Goal: Task Accomplishment & Management: Use online tool/utility

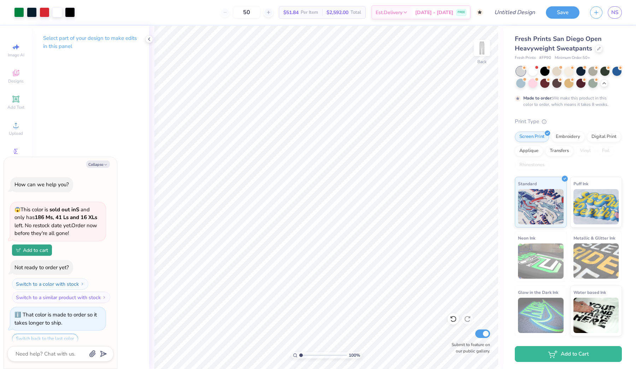
scroll to position [23, 0]
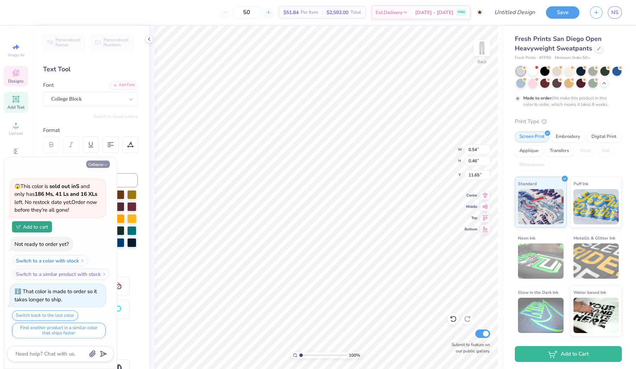
click at [99, 165] on button "Collapse" at bounding box center [98, 164] width 24 height 7
type textarea "x"
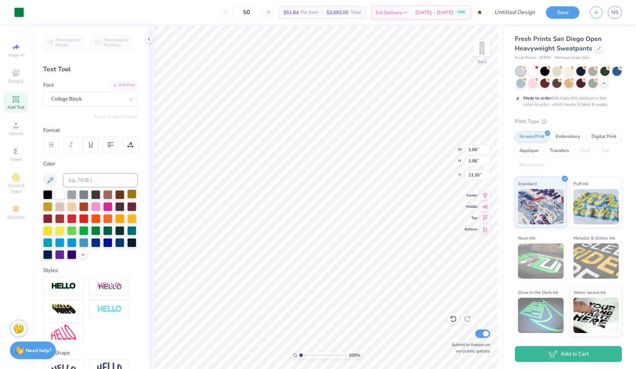
click at [131, 196] on div at bounding box center [131, 194] width 9 height 9
click at [21, 16] on div at bounding box center [19, 12] width 10 height 10
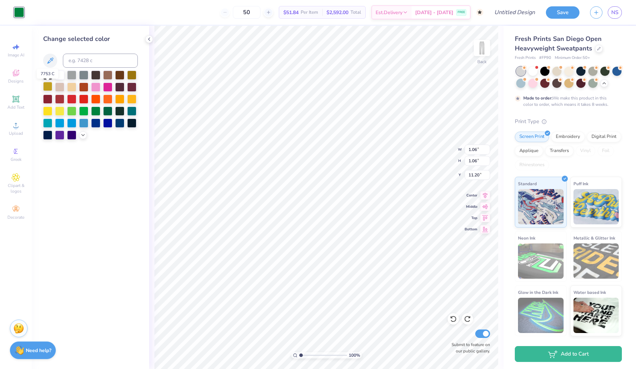
click at [52, 89] on div at bounding box center [47, 86] width 9 height 9
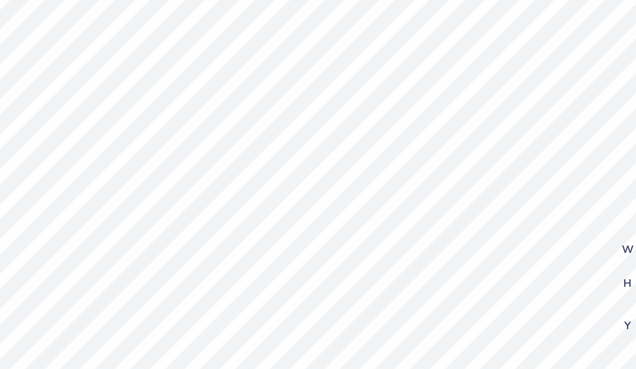
type input "1.03"
type input "0.97"
type input "11.31"
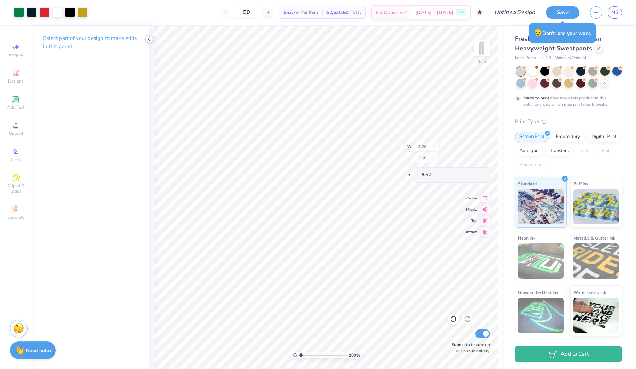
click at [150, 40] on icon at bounding box center [149, 39] width 6 height 6
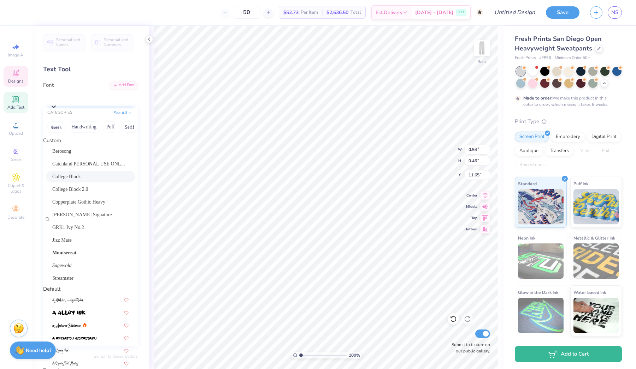
click at [100, 101] on div "College Block" at bounding box center [94, 97] width 88 height 11
click at [108, 193] on div "College Block 2.0" at bounding box center [90, 189] width 76 height 7
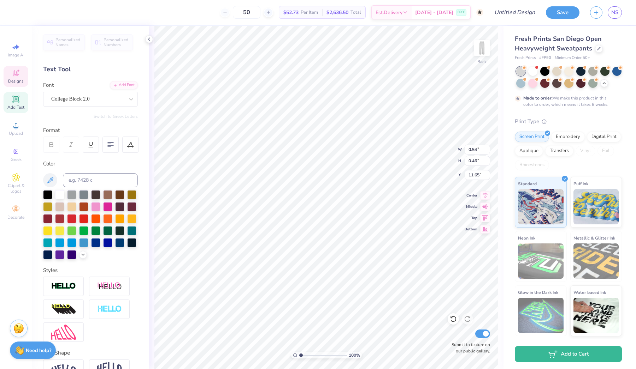
type input "0.51"
type input "11.62"
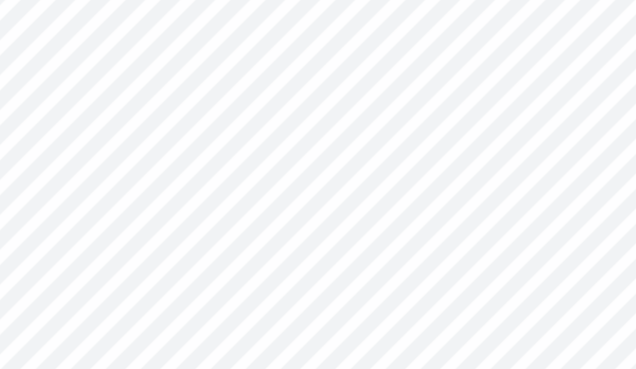
type input "0.78"
type input "0.74"
type input "0.54"
type input "0.46"
type input "11.65"
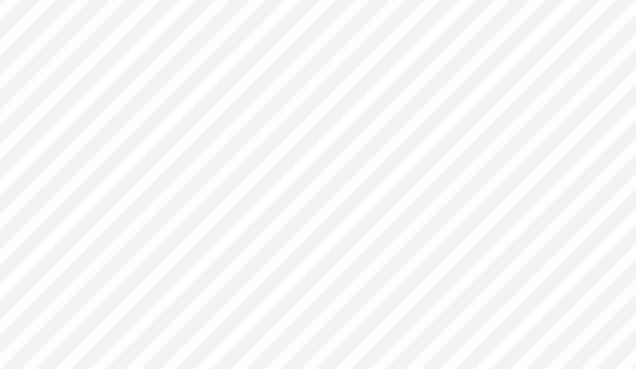
type input "0.88"
type input "0.75"
type input "11.53"
type input "0.78"
type input "0.74"
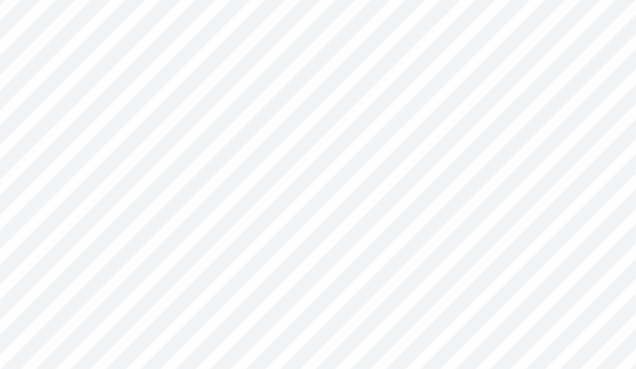
type input "11.54"
type input "11.22"
type input "1.08"
type input "11.23"
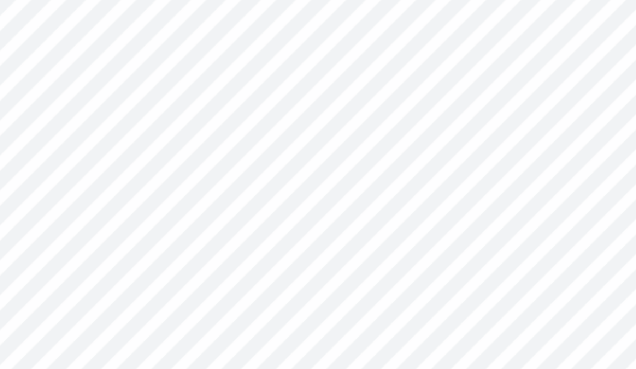
type input "11.11"
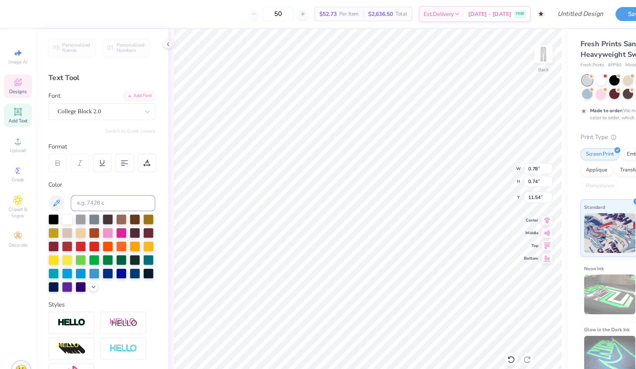
type input "0.88"
type input "0.75"
type input "11.53"
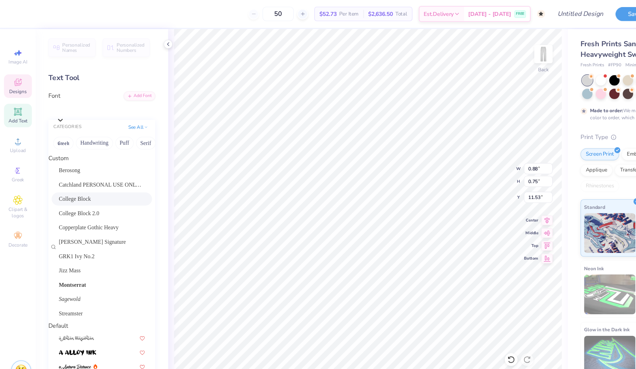
click at [91, 101] on div "College Block" at bounding box center [94, 97] width 88 height 11
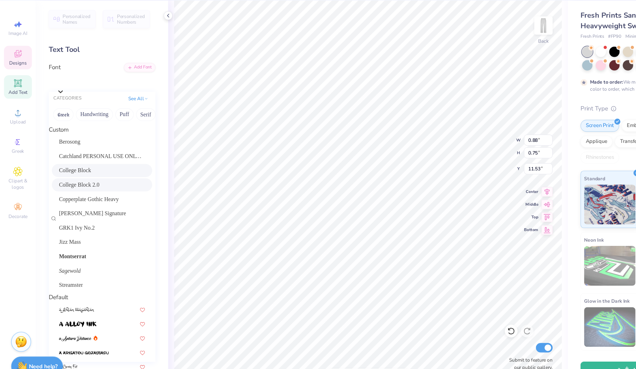
click at [108, 186] on div "College Block 2.0" at bounding box center [90, 189] width 76 height 7
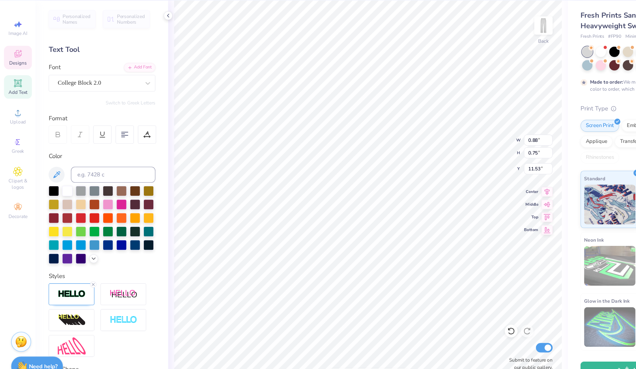
type input "0.84"
type input "11.48"
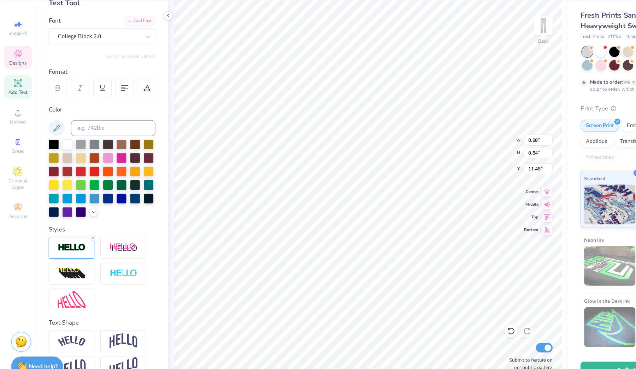
scroll to position [41, 0]
click at [47, 148] on div at bounding box center [47, 152] width 9 height 9
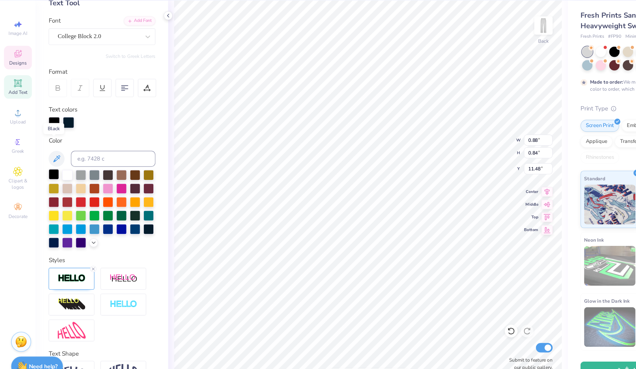
type input "0.78"
type input "0.74"
type input "11.54"
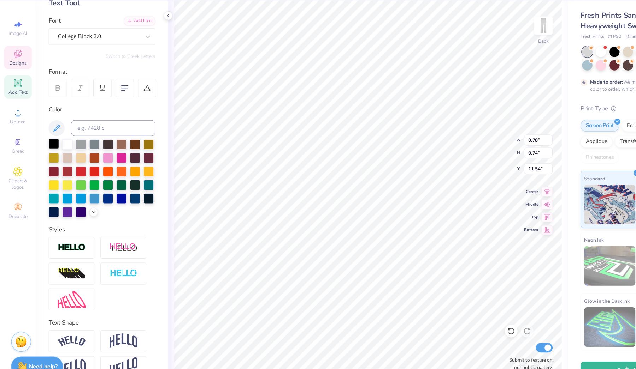
click at [44, 148] on div at bounding box center [47, 152] width 9 height 9
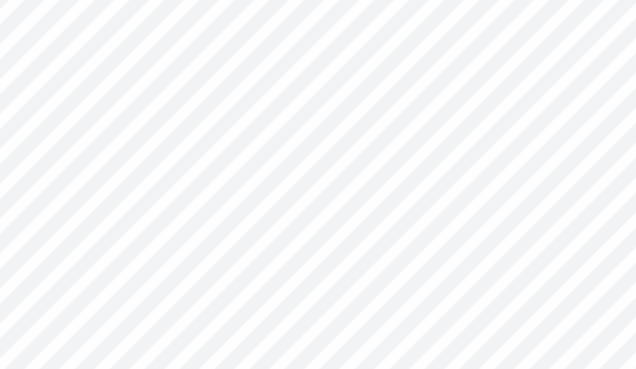
type input "0.85"
type input "0.82"
type input "8.35"
type input "11.44"
type input "0.85"
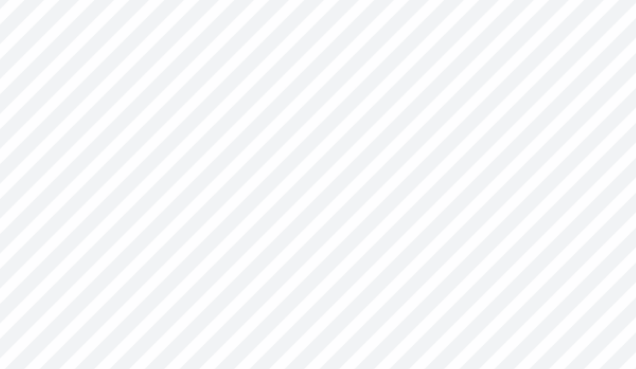
type input "0.82"
type input "11.46"
type input "11.44"
type input "0.85"
type input "0.82"
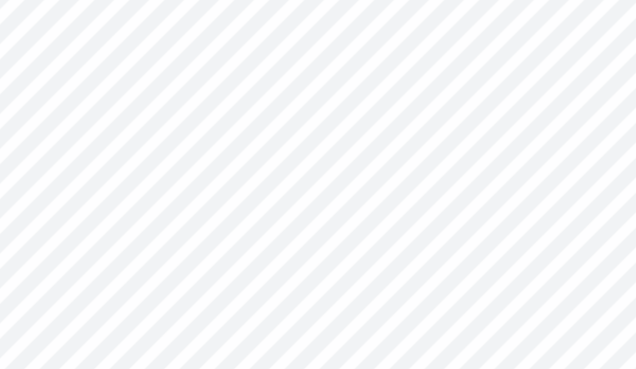
type input "11.46"
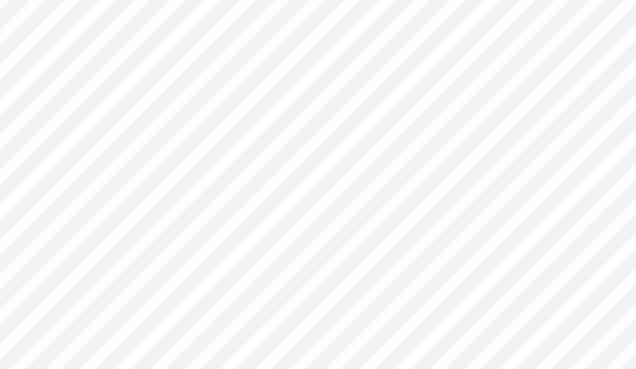
type input "0.88"
type input "0.84"
type input "11.44"
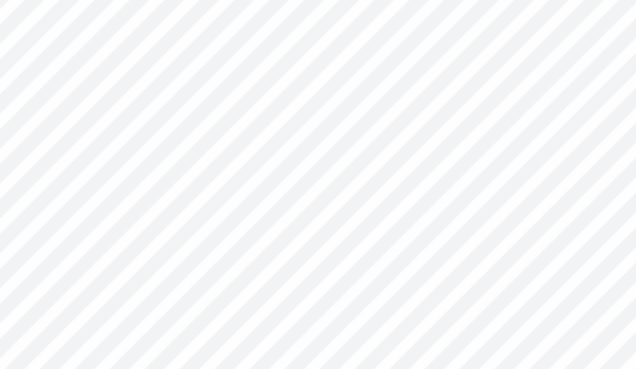
type input "0.85"
type input "0.82"
type input "11.46"
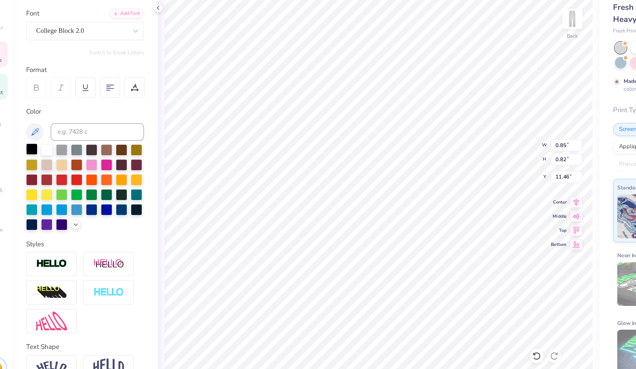
type input "0.88"
type input "0.84"
type input "11.44"
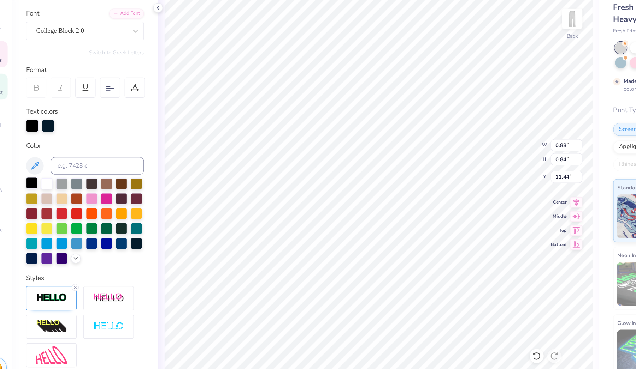
type input "0.85"
type input "0.82"
type input "11.46"
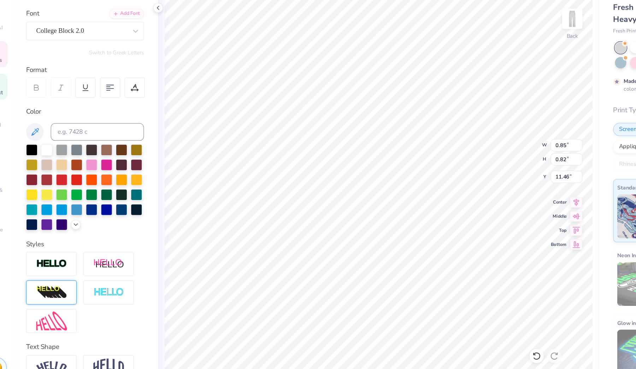
click at [59, 259] on div at bounding box center [63, 268] width 41 height 19
type input "1.11"
type input "1.06"
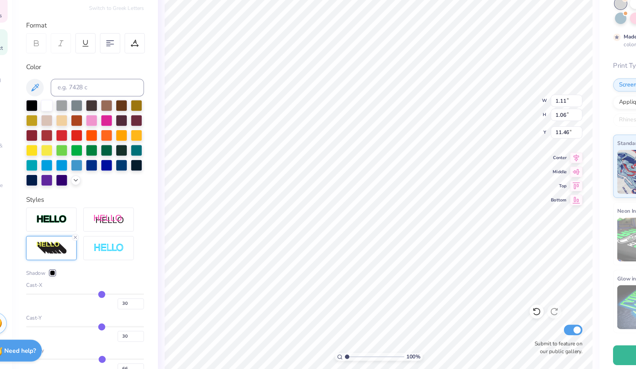
type input "35"
type input "33"
type input "1.15"
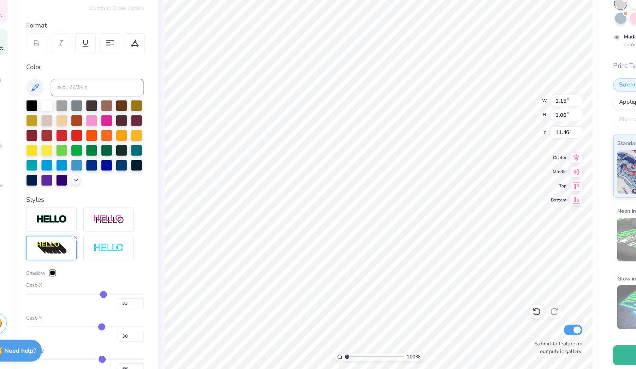
type input "32"
type input "31"
type input "30"
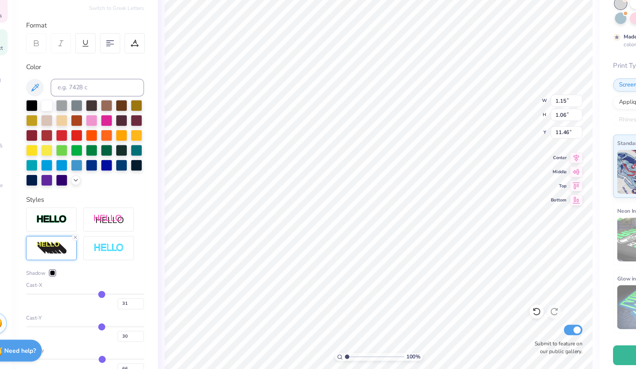
type input "30"
type input "29"
type input "28"
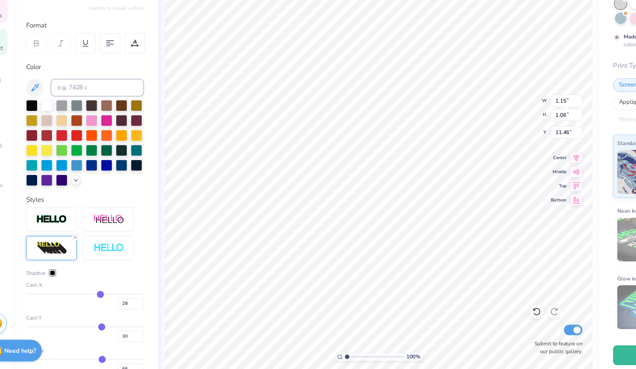
type input "27"
type input "26"
type input "25"
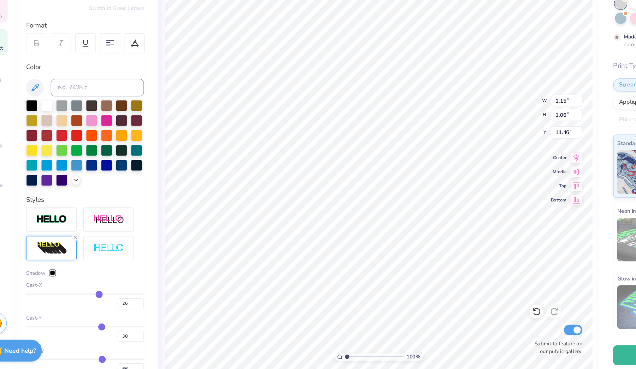
type input "25"
type input "24"
type input "23"
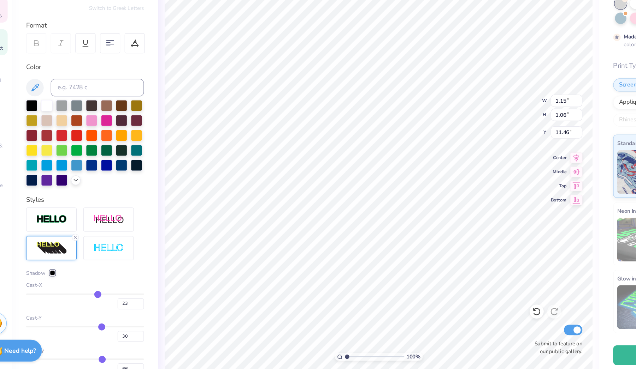
type input "22"
type input "21"
type input "20"
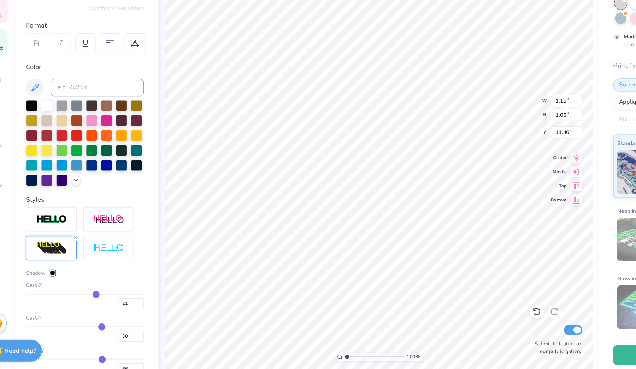
type input "20"
type input "19"
type input "18"
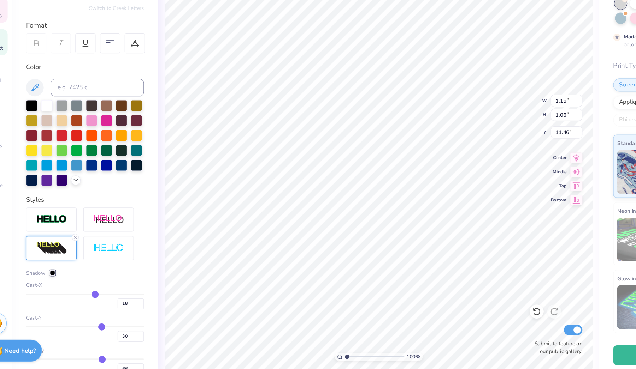
type input "17"
type input "16"
type input "15"
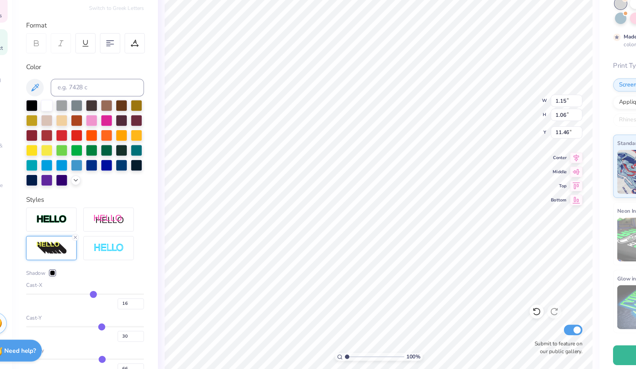
type input "15"
type input "14"
type input "13"
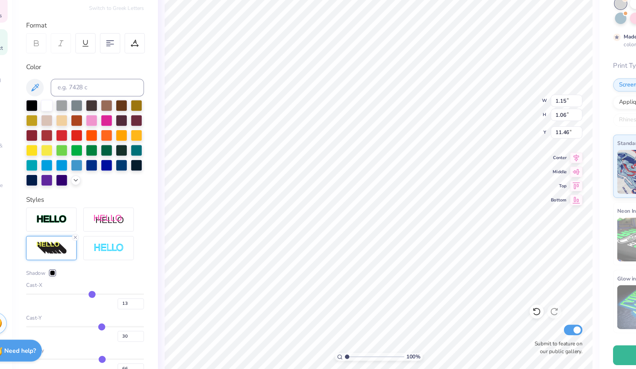
type input "12"
type input "11"
type input "10"
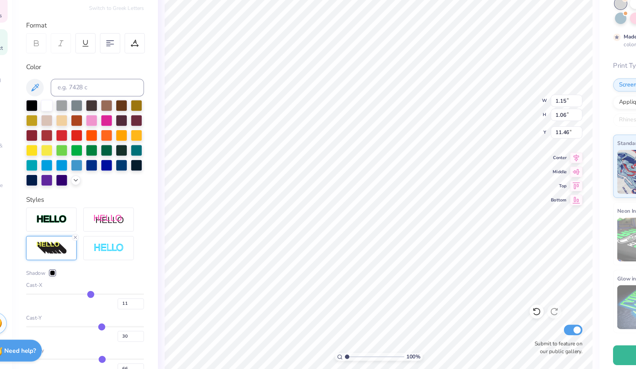
type input "10"
type input "9"
type input "7"
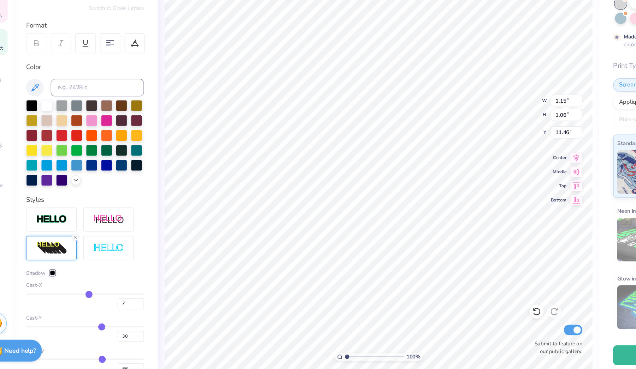
type input "6"
type input "5"
type input "4"
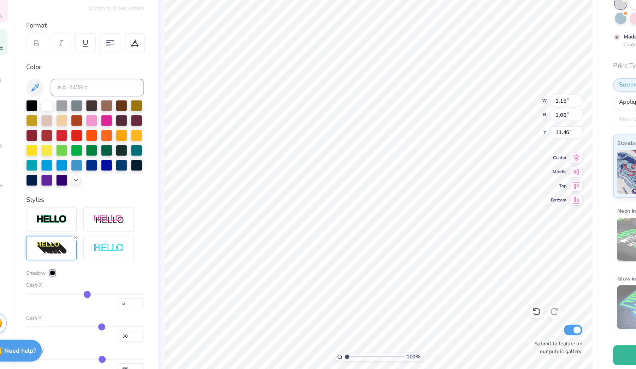
type input "4"
type input "3"
type input "2"
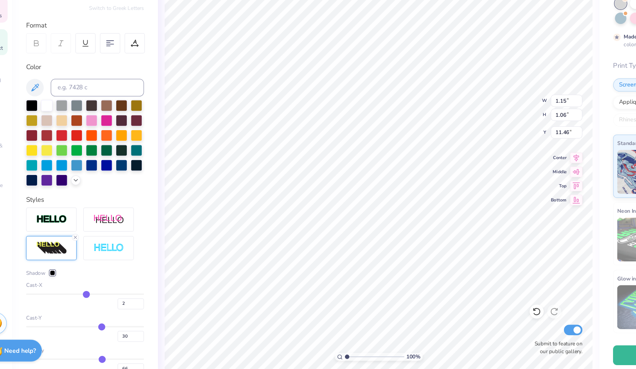
type input "1"
type input "0"
type input "-1"
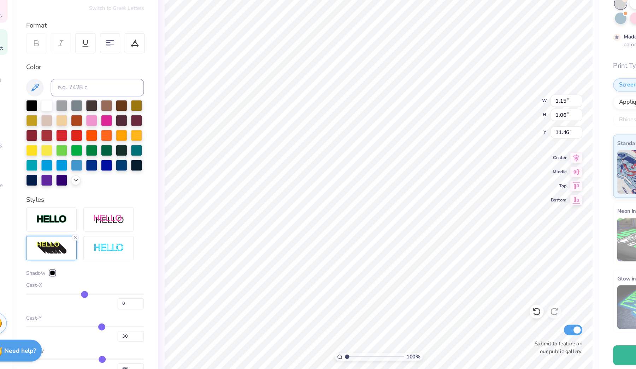
type input "-1"
type input "-2"
type input "-3"
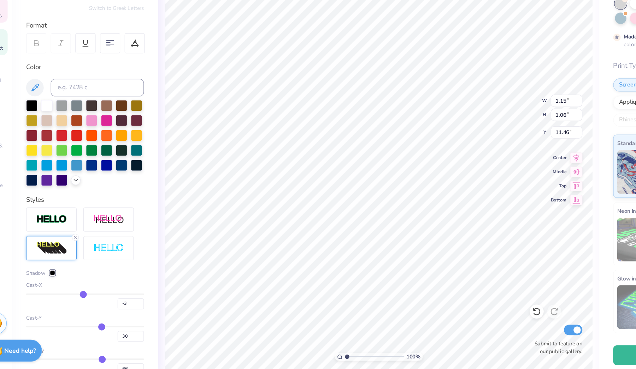
type input "-4"
type input "-5"
type input "-6"
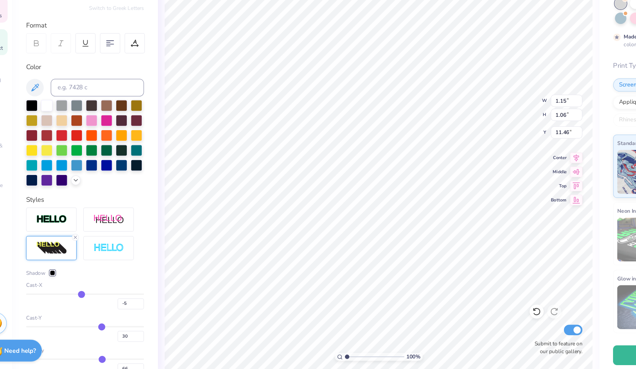
type input "-6"
type input "-5"
type input "-4"
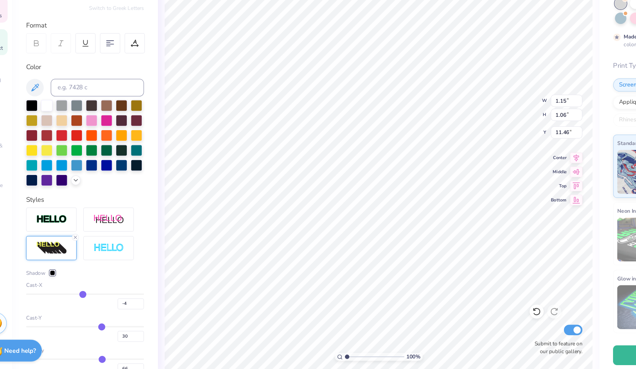
type input "-3"
type input "-2"
type input "-1"
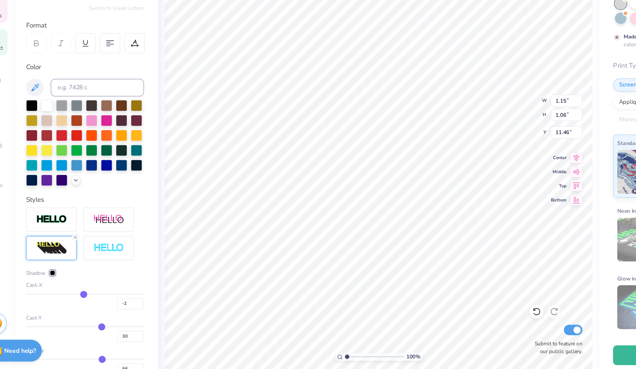
type input "-1"
type input "0"
type input "1"
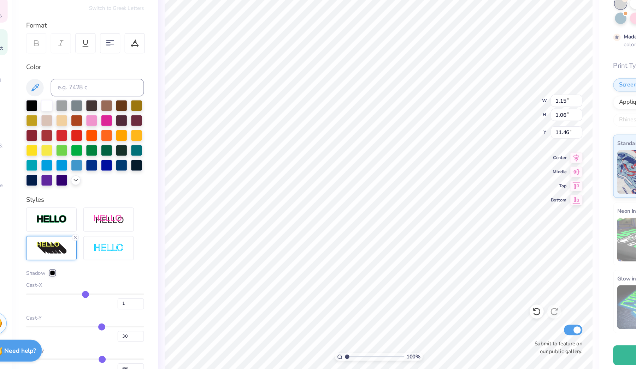
type input "0"
drag, startPoint x: 84, startPoint y: 236, endPoint x: 68, endPoint y: 233, distance: 15.8
type input "0"
click at [68, 295] on div "Cast-X 0" at bounding box center [90, 306] width 95 height 23
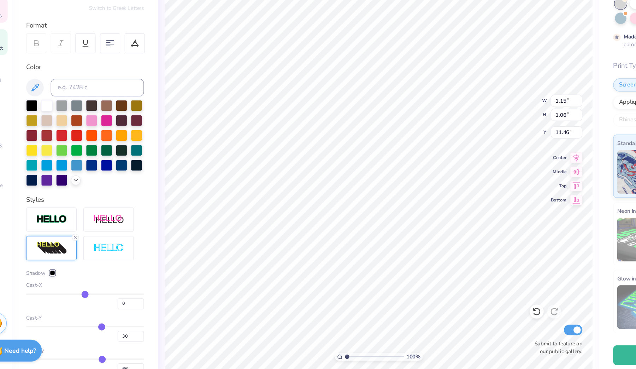
click at [69, 321] on div "Cast-Y 30" at bounding box center [90, 332] width 95 height 23
type input "0.85"
type input "26"
type input "24"
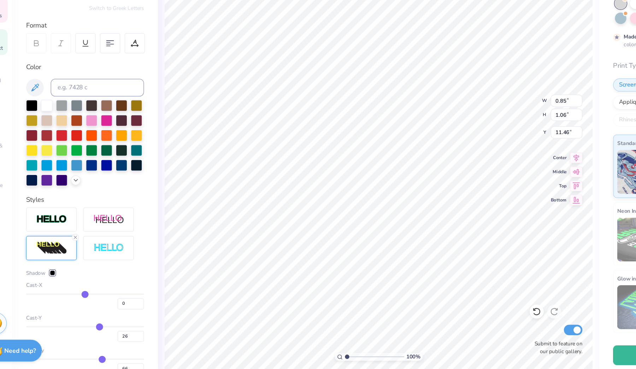
type input "24"
type input "23"
type input "22"
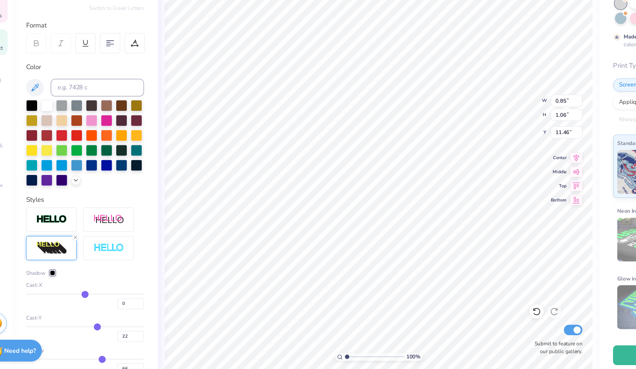
type input "21"
type input "20"
type input "19"
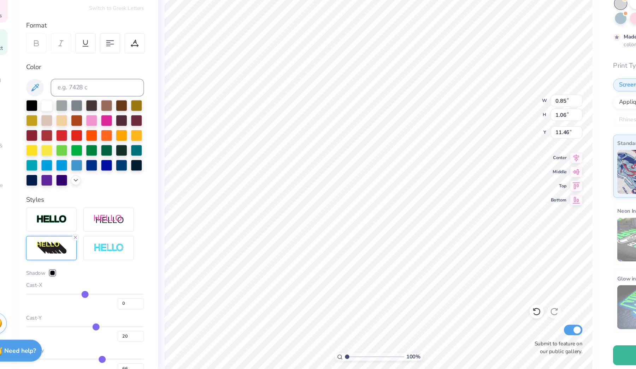
type input "19"
type input "18"
type input "17"
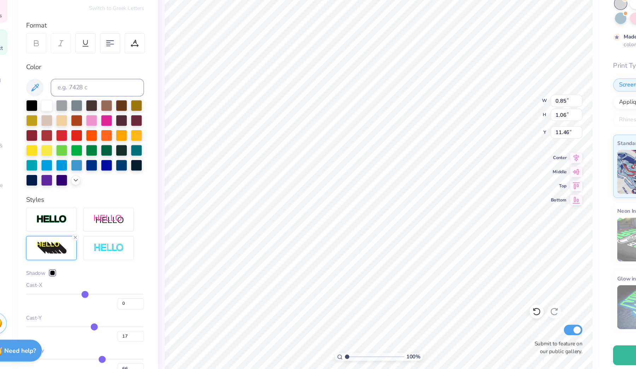
type input "16"
type input "15"
type input "14"
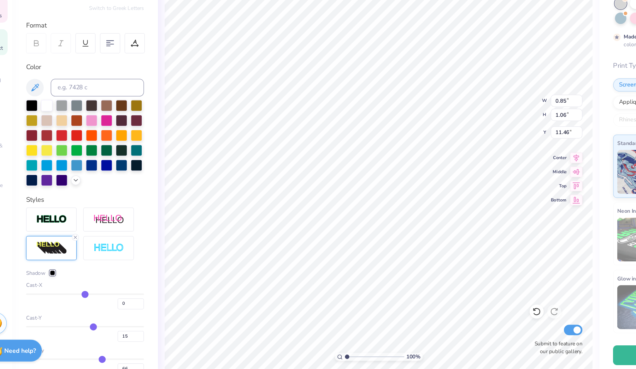
type input "14"
type input "13"
type input "12"
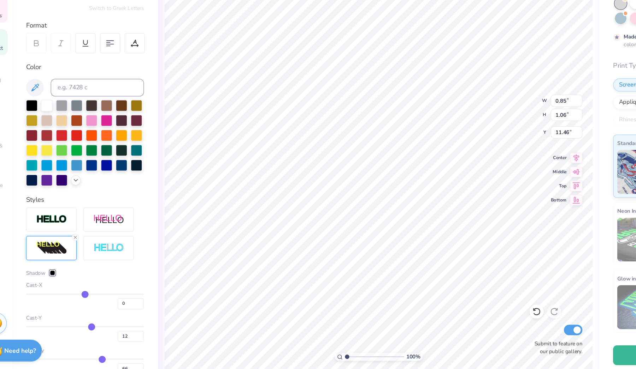
type input "11"
type input "10"
type input "9"
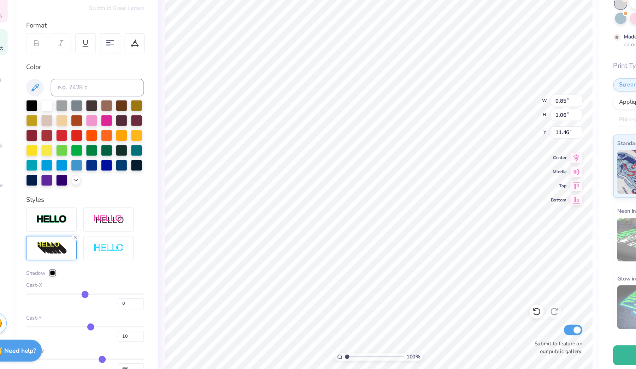
type input "9"
type input "8"
type input "7"
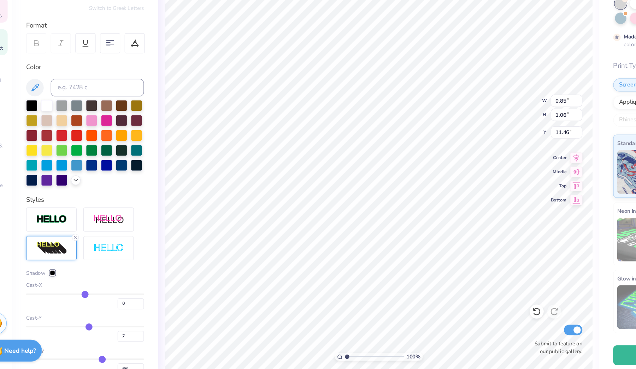
type input "6"
type input "5"
type input "4"
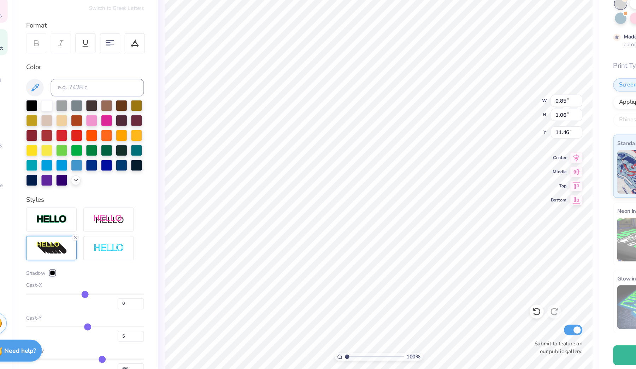
type input "4"
drag, startPoint x: 80, startPoint y: 261, endPoint x: 87, endPoint y: 96, distance: 165.1
click at [70, 331] on input "range" at bounding box center [90, 331] width 95 height 1
click at [55, 208] on div at bounding box center [59, 212] width 9 height 9
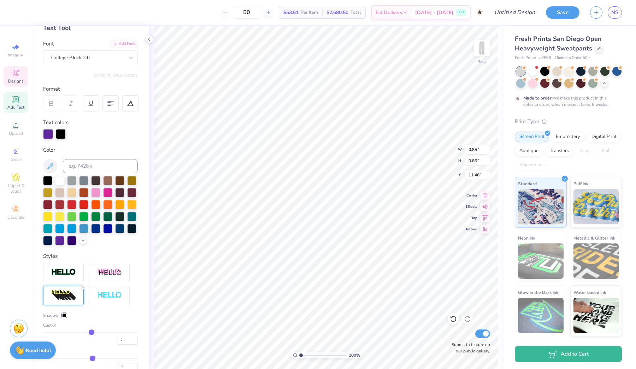
click at [91, 332] on input "range" at bounding box center [90, 332] width 95 height 1
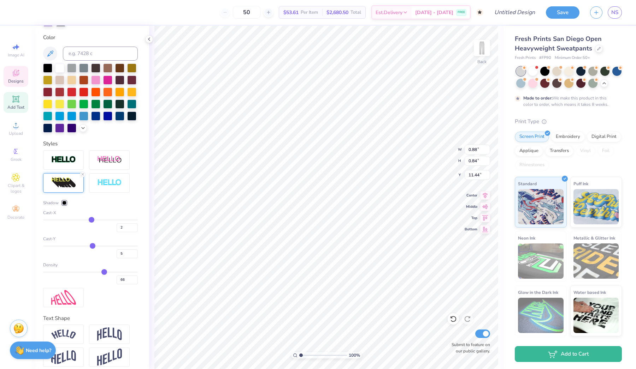
scroll to position [69, 0]
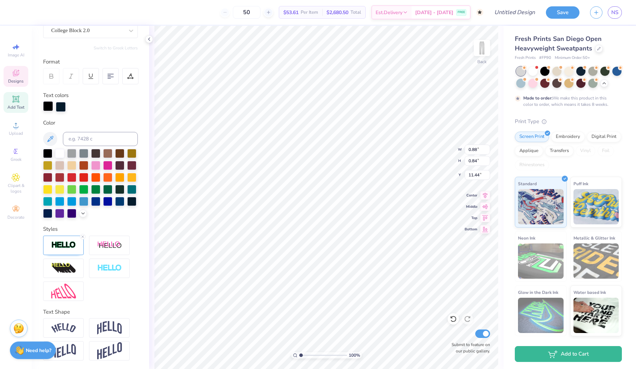
click at [50, 109] on div at bounding box center [48, 106] width 10 height 10
click at [49, 106] on div at bounding box center [48, 107] width 10 height 10
click at [49, 106] on div at bounding box center [48, 106] width 10 height 10
click at [61, 215] on div at bounding box center [59, 212] width 9 height 9
click at [69, 261] on div at bounding box center [63, 268] width 41 height 19
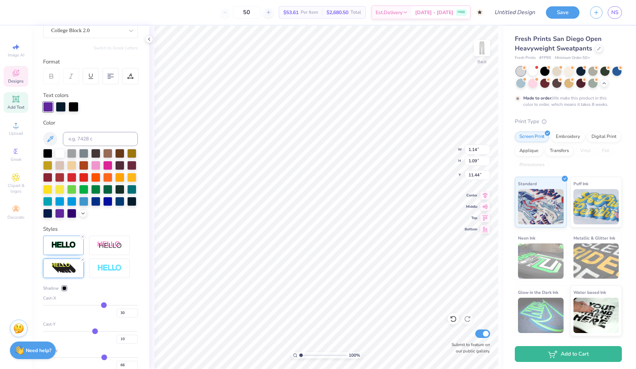
drag, startPoint x: 105, startPoint y: 332, endPoint x: 95, endPoint y: 331, distance: 10.7
click at [95, 331] on input "range" at bounding box center [90, 331] width 95 height 1
drag, startPoint x: 103, startPoint y: 305, endPoint x: 107, endPoint y: 305, distance: 4.6
click at [95, 305] on input "range" at bounding box center [90, 305] width 95 height 1
click at [92, 305] on input "range" at bounding box center [90, 305] width 95 height 1
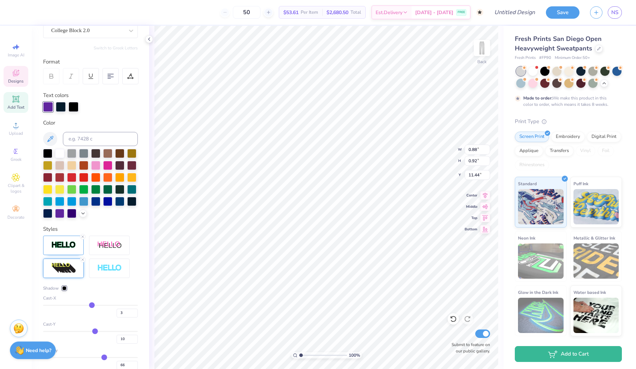
drag, startPoint x: 97, startPoint y: 329, endPoint x: 93, endPoint y: 328, distance: 3.6
click at [93, 328] on div "Cast-Y 10" at bounding box center [90, 332] width 95 height 23
click at [93, 331] on input "range" at bounding box center [90, 331] width 95 height 1
click at [92, 331] on input "range" at bounding box center [90, 331] width 95 height 1
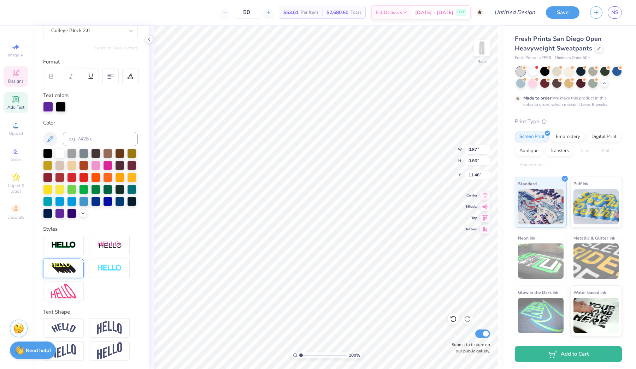
click at [71, 266] on img at bounding box center [63, 268] width 25 height 11
click at [57, 272] on img at bounding box center [63, 268] width 25 height 11
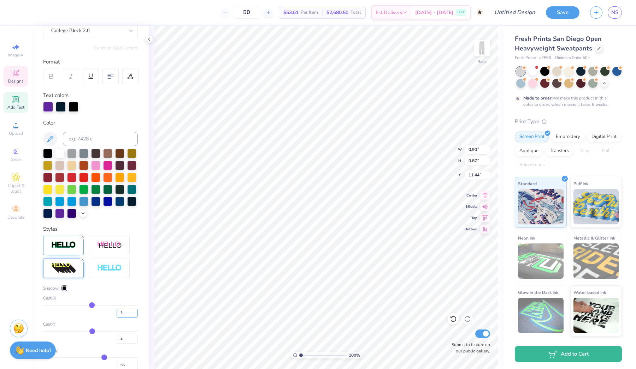
click at [122, 311] on input "3" at bounding box center [127, 313] width 21 height 9
click at [136, 314] on input "2" at bounding box center [127, 313] width 21 height 9
click at [125, 340] on input "4" at bounding box center [127, 339] width 21 height 9
click at [135, 337] on input "5" at bounding box center [127, 339] width 21 height 9
click at [135, 338] on input "6" at bounding box center [127, 339] width 21 height 9
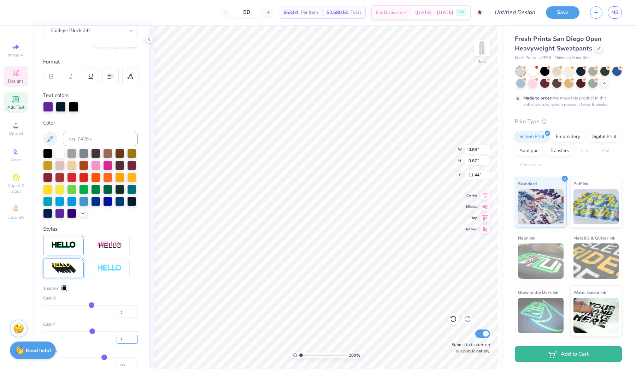
click at [135, 339] on input "7" at bounding box center [127, 339] width 21 height 9
click at [135, 341] on input "6" at bounding box center [127, 339] width 21 height 9
click at [135, 341] on input "5" at bounding box center [127, 339] width 21 height 9
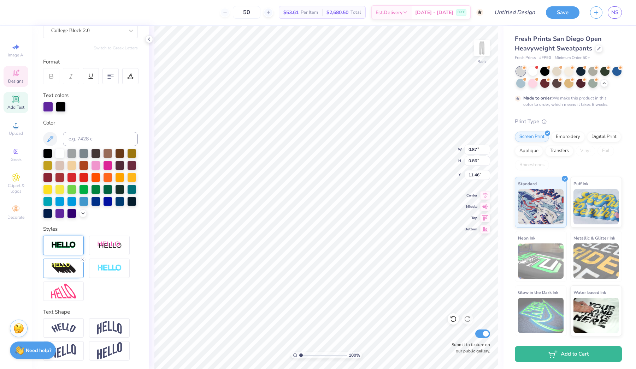
click at [64, 248] on img at bounding box center [63, 245] width 25 height 8
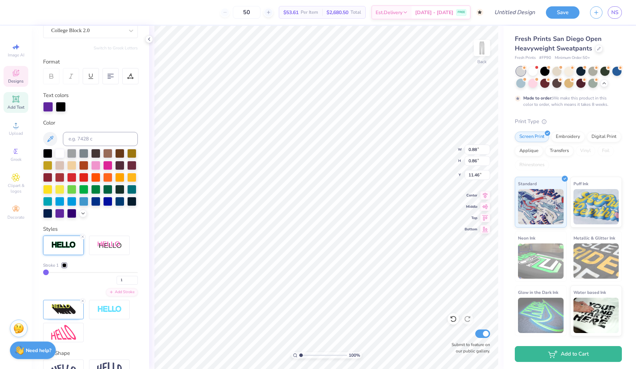
click at [65, 265] on div at bounding box center [64, 266] width 4 height 4
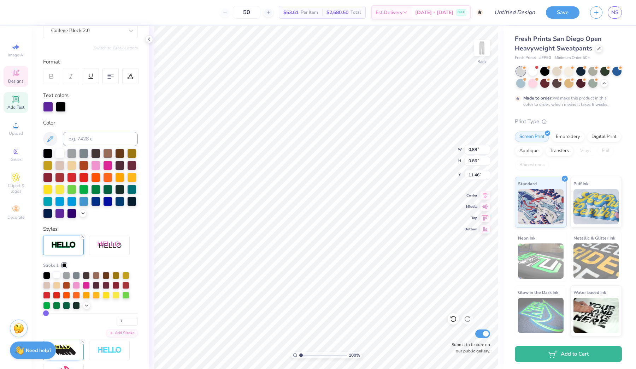
click at [57, 276] on div at bounding box center [56, 275] width 7 height 7
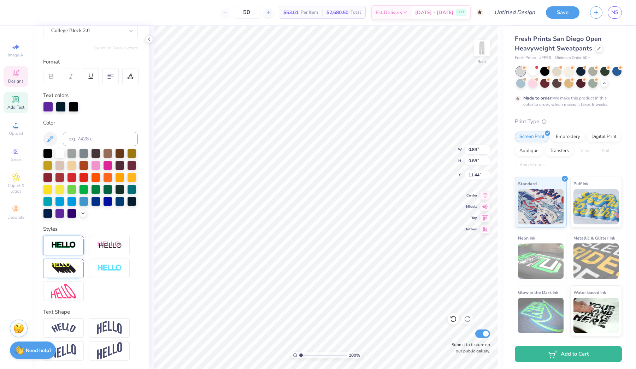
click at [71, 248] on img at bounding box center [63, 245] width 25 height 8
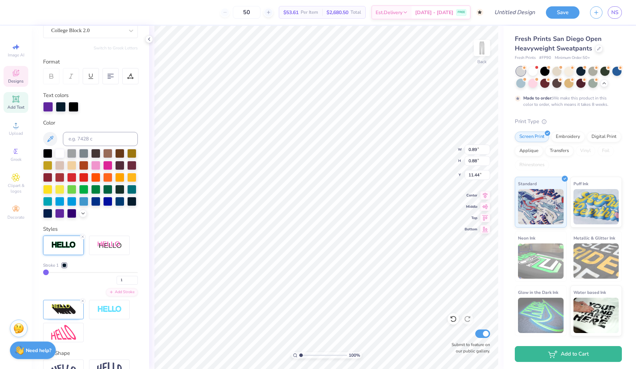
click at [64, 265] on div at bounding box center [64, 266] width 4 height 4
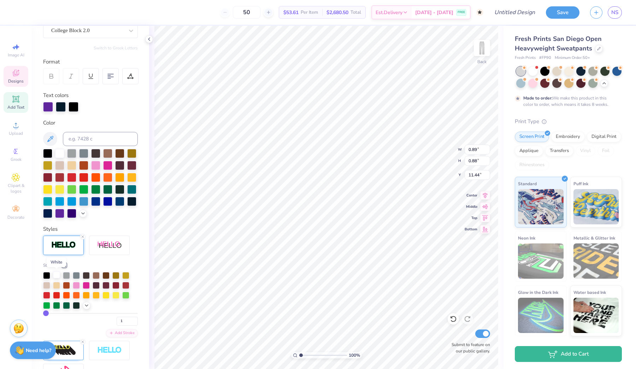
click at [57, 276] on div at bounding box center [56, 275] width 7 height 7
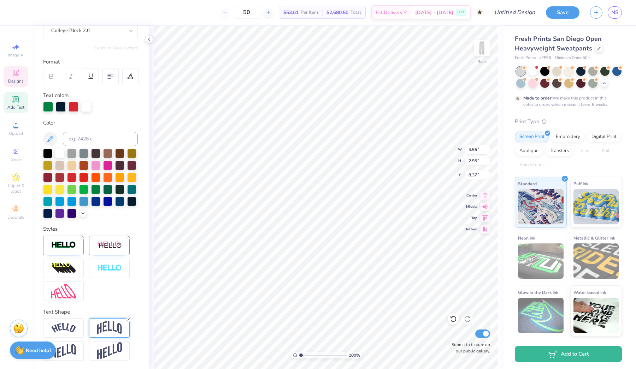
click at [130, 319] on icon at bounding box center [128, 320] width 4 height 4
click at [68, 252] on div at bounding box center [63, 245] width 41 height 19
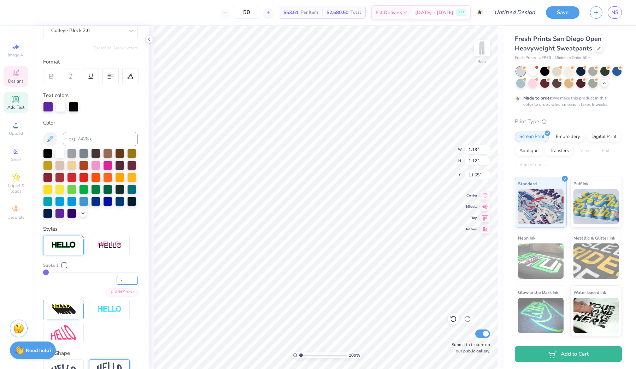
click at [136, 279] on input "2" at bounding box center [127, 280] width 21 height 9
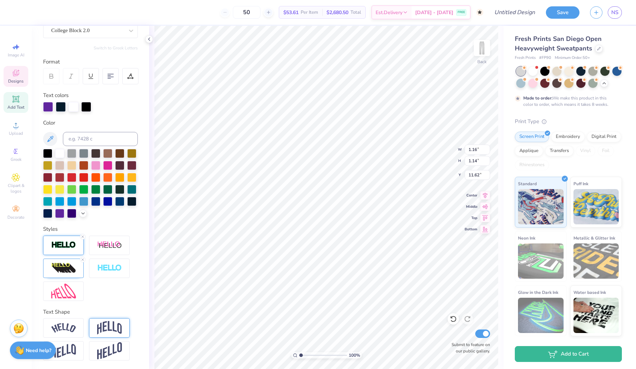
click at [72, 254] on div at bounding box center [63, 245] width 41 height 19
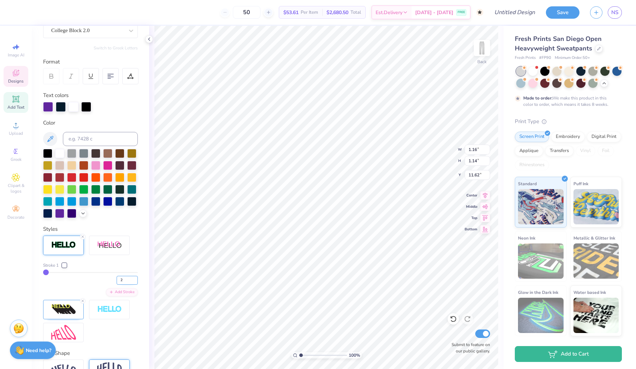
click at [135, 279] on input "2" at bounding box center [127, 280] width 21 height 9
click at [137, 279] on input "2" at bounding box center [127, 280] width 21 height 9
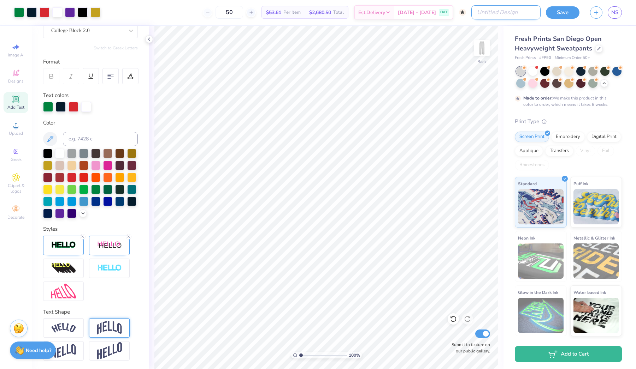
click at [521, 14] on input "Design Title" at bounding box center [505, 12] width 69 height 14
click at [572, 14] on button "Save" at bounding box center [563, 11] width 34 height 12
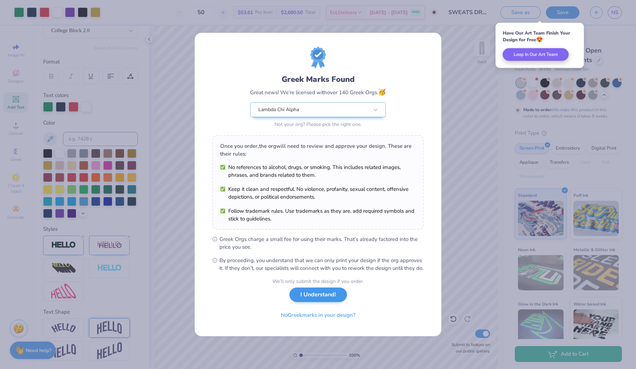
click at [308, 299] on button "I Understand!" at bounding box center [318, 295] width 58 height 14
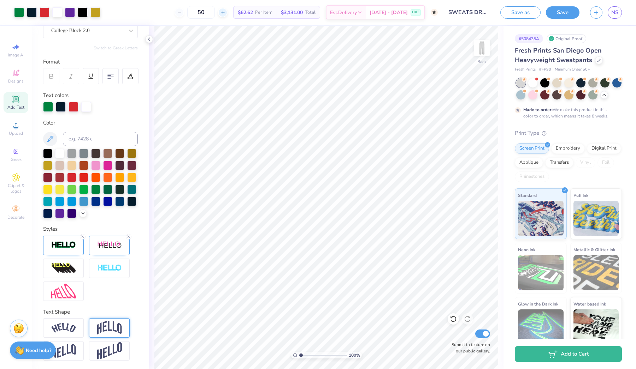
click at [225, 13] on icon at bounding box center [222, 12] width 5 height 5
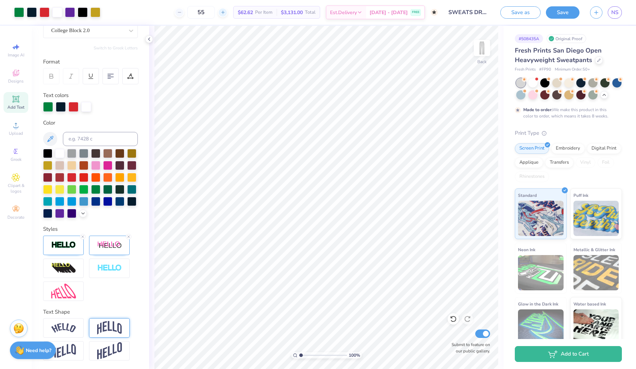
click at [225, 13] on icon at bounding box center [222, 12] width 5 height 5
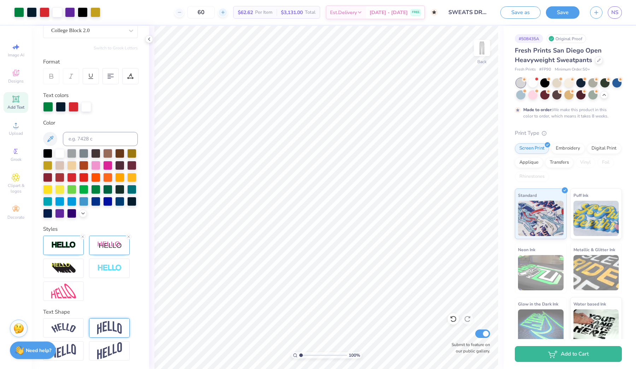
click at [225, 13] on icon at bounding box center [222, 12] width 5 height 5
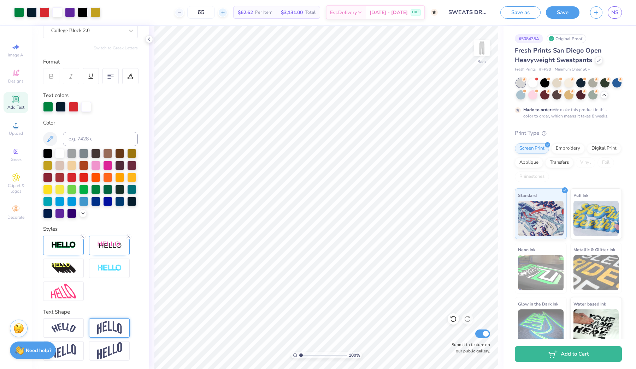
click at [225, 13] on icon at bounding box center [222, 12] width 5 height 5
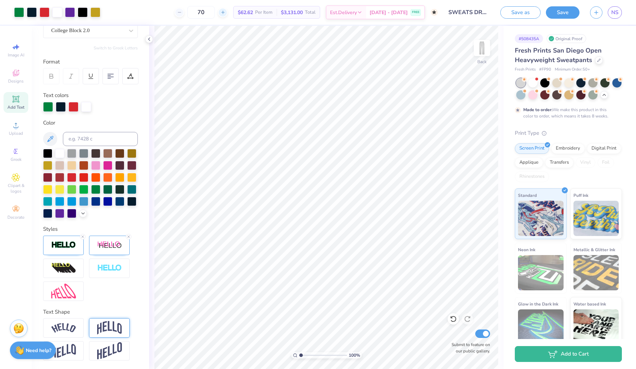
click at [225, 13] on icon at bounding box center [222, 12] width 5 height 5
click at [182, 14] on icon at bounding box center [179, 12] width 5 height 5
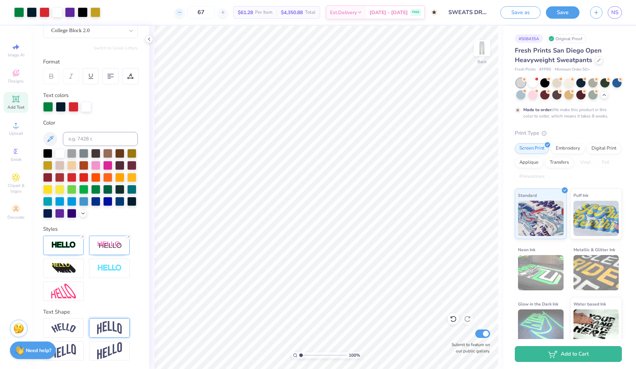
click at [182, 14] on icon at bounding box center [179, 12] width 5 height 5
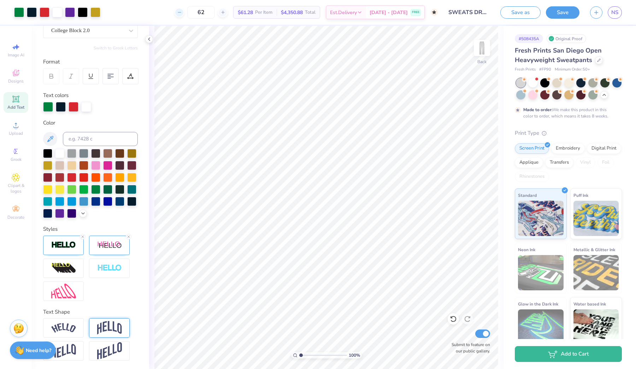
click at [182, 14] on icon at bounding box center [179, 12] width 5 height 5
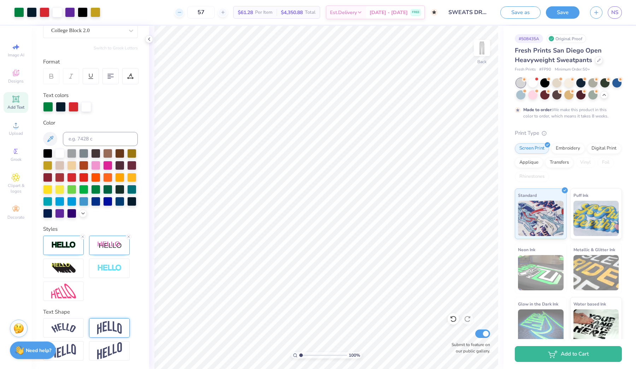
click at [182, 14] on icon at bounding box center [179, 12] width 5 height 5
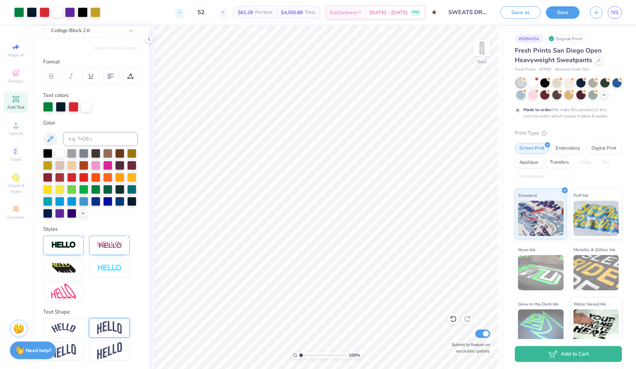
click at [182, 14] on icon at bounding box center [179, 12] width 5 height 5
click at [599, 61] on icon at bounding box center [599, 60] width 4 height 4
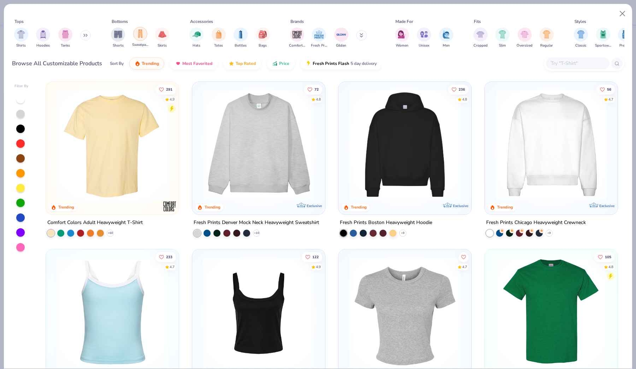
click at [144, 37] on img "filter for Sweatpants" at bounding box center [140, 34] width 8 height 8
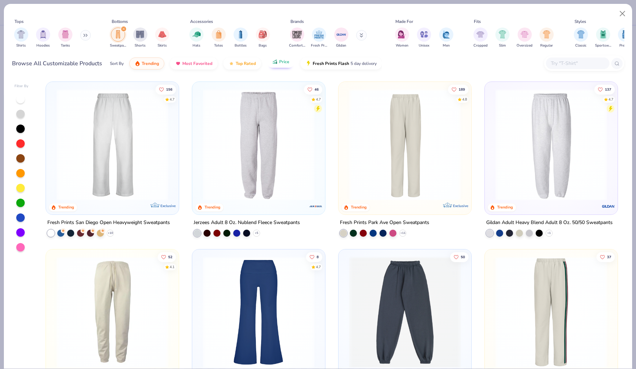
click at [287, 63] on span "Price" at bounding box center [284, 62] width 10 height 6
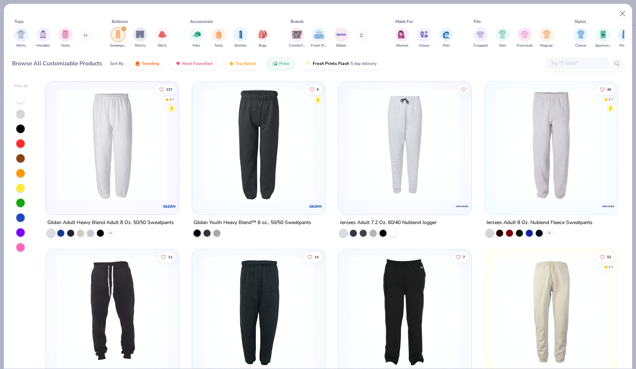
click at [96, 203] on div at bounding box center [112, 146] width 126 height 122
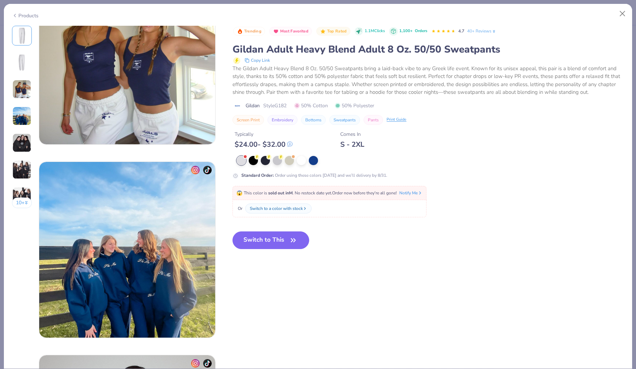
scroll to position [373, 0]
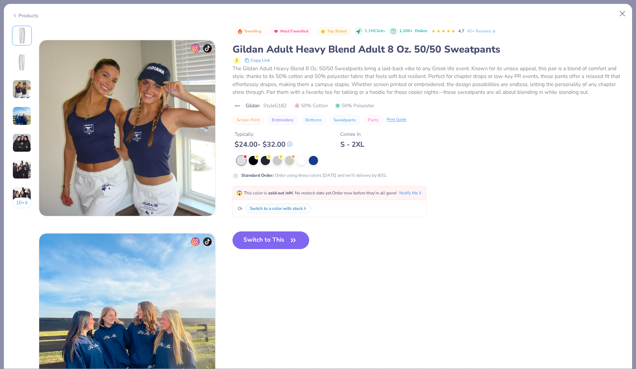
click at [245, 156] on div at bounding box center [245, 156] width 3 height 3
click at [277, 158] on div at bounding box center [277, 159] width 9 height 9
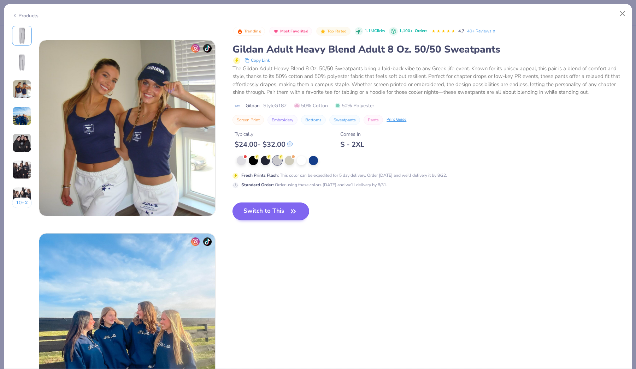
click at [292, 209] on icon "button" at bounding box center [293, 212] width 10 height 10
click at [284, 217] on button "Switch to This" at bounding box center [270, 212] width 77 height 18
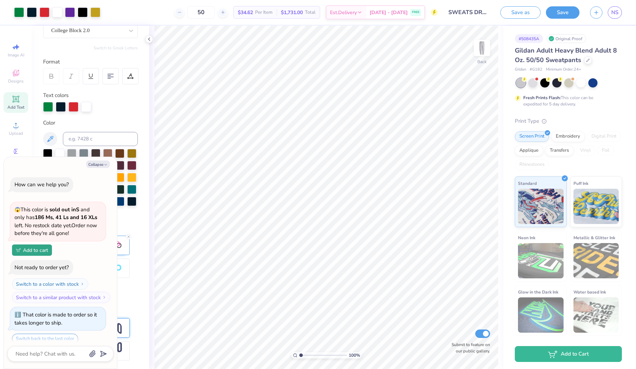
scroll to position [66, 0]
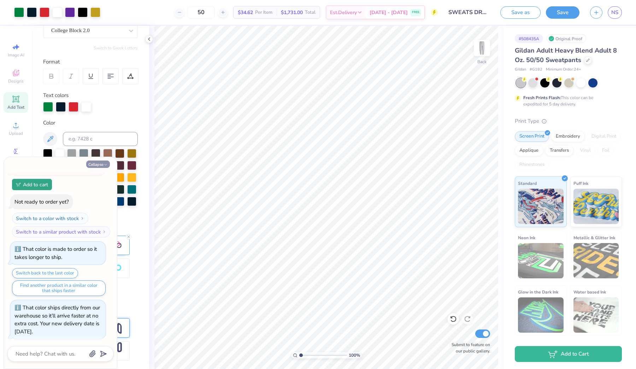
click at [106, 164] on icon "button" at bounding box center [106, 165] width 4 height 4
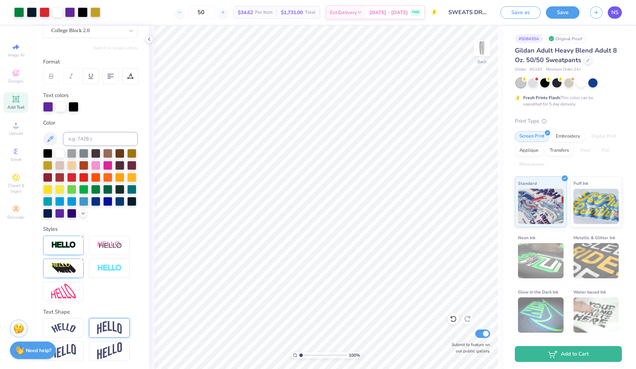
click at [619, 13] on link "NS" at bounding box center [615, 12] width 14 height 12
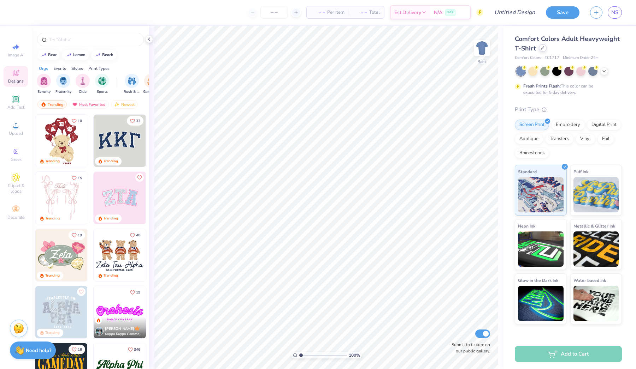
click at [542, 49] on icon at bounding box center [543, 48] width 4 height 4
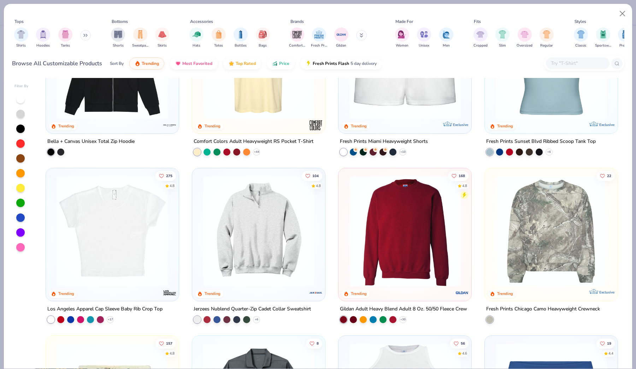
scroll to position [586, 0]
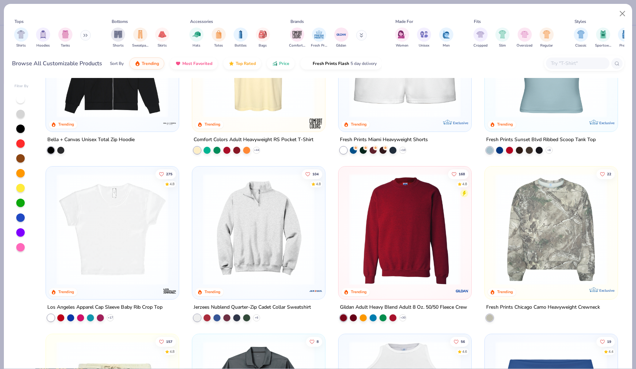
click at [258, 297] on div "104 4.8 Trending" at bounding box center [258, 233] width 133 height 133
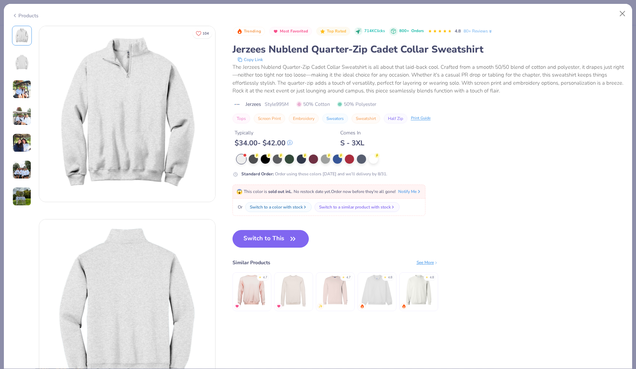
click at [240, 158] on div at bounding box center [241, 159] width 9 height 9
click at [243, 157] on span at bounding box center [245, 156] width 4 height 4
click at [241, 158] on div at bounding box center [241, 159] width 9 height 9
click at [323, 158] on div at bounding box center [325, 158] width 9 height 9
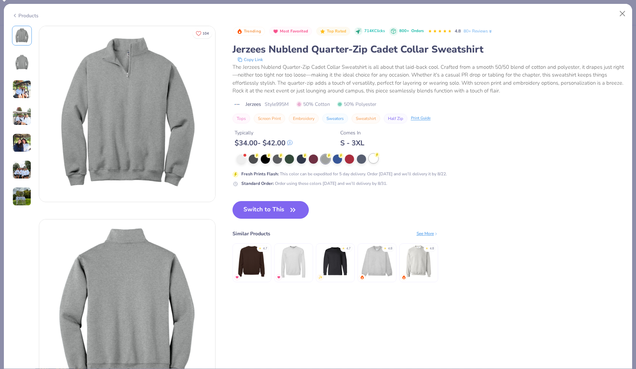
click at [372, 158] on div at bounding box center [373, 158] width 9 height 9
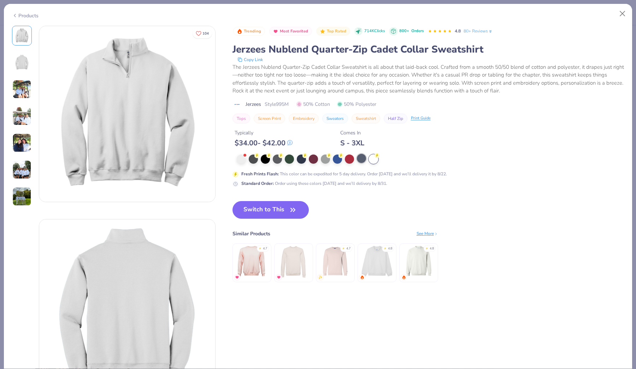
click at [362, 162] on div at bounding box center [361, 158] width 9 height 9
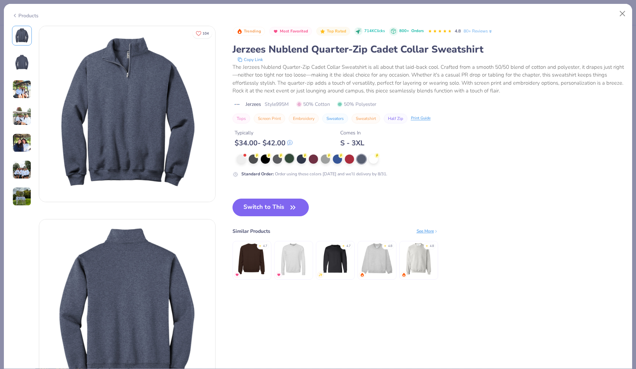
click at [291, 161] on div at bounding box center [289, 158] width 9 height 9
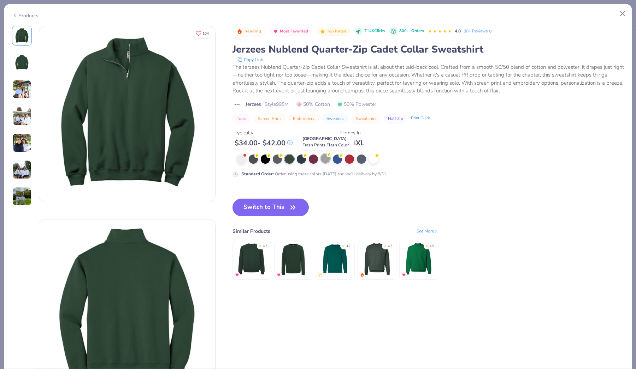
click at [329, 158] on div at bounding box center [325, 158] width 9 height 9
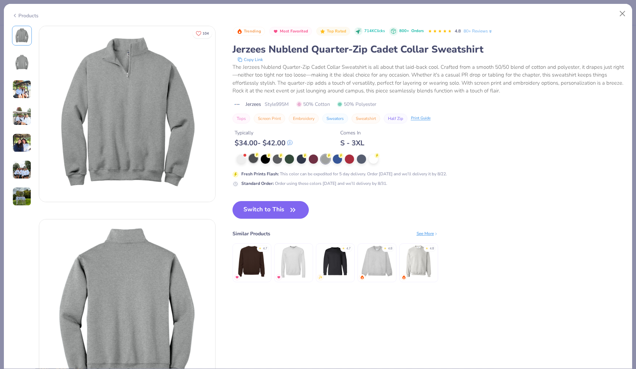
click at [250, 159] on div at bounding box center [253, 158] width 9 height 9
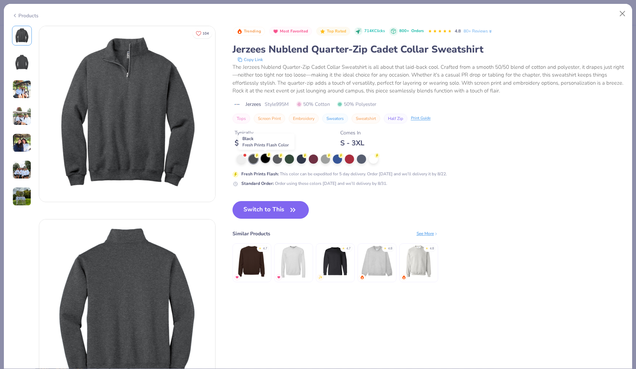
click at [266, 156] on div at bounding box center [265, 158] width 9 height 9
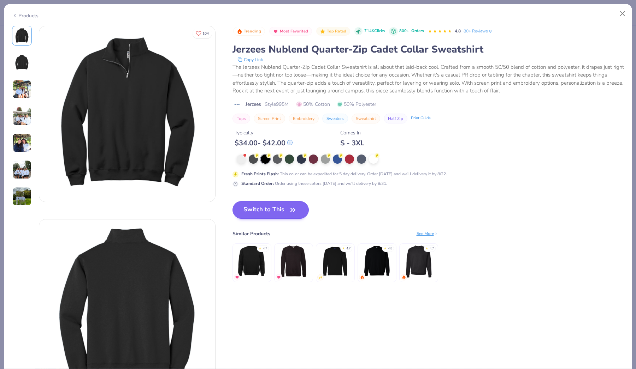
click at [275, 213] on button "Switch to This" at bounding box center [270, 210] width 77 height 18
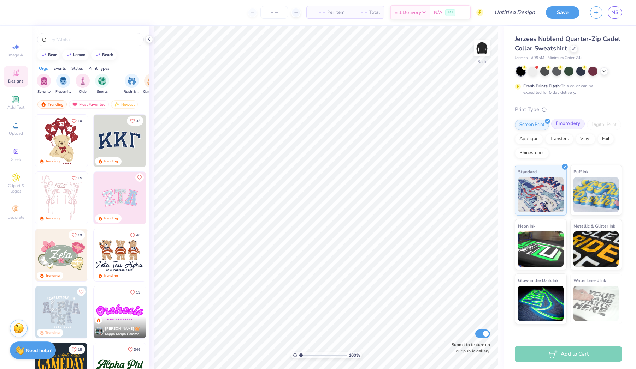
click at [565, 123] on div "Embroidery" at bounding box center [568, 124] width 34 height 11
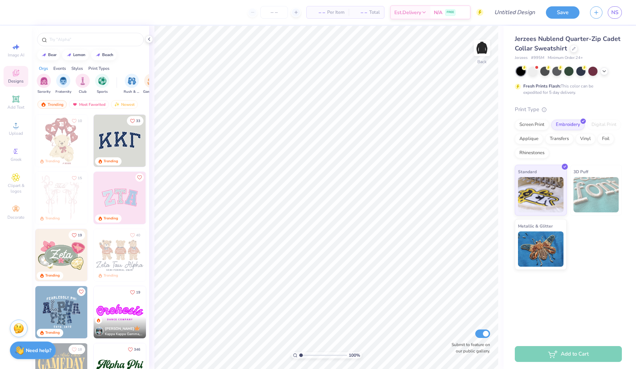
click at [603, 199] on img at bounding box center [596, 194] width 46 height 35
click at [591, 192] on img at bounding box center [596, 194] width 46 height 35
click at [588, 191] on img at bounding box center [596, 194] width 46 height 35
click at [554, 191] on img at bounding box center [541, 193] width 46 height 35
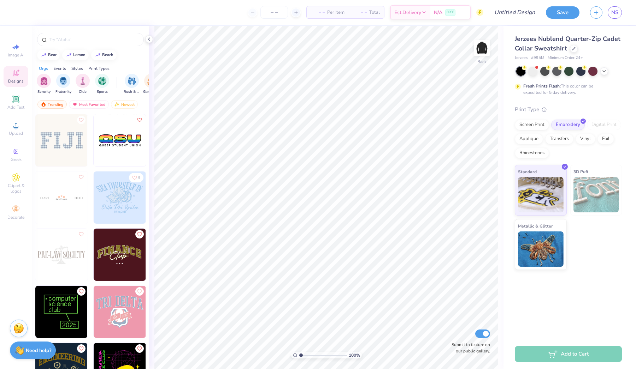
scroll to position [3203, 0]
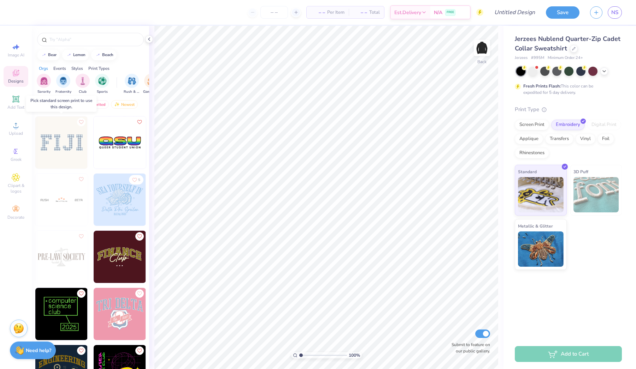
click at [66, 149] on img at bounding box center [61, 143] width 52 height 52
click at [60, 145] on img at bounding box center [61, 143] width 52 height 52
click at [67, 143] on div at bounding box center [9, 143] width 157 height 52
click at [67, 143] on img at bounding box center [61, 143] width 52 height 52
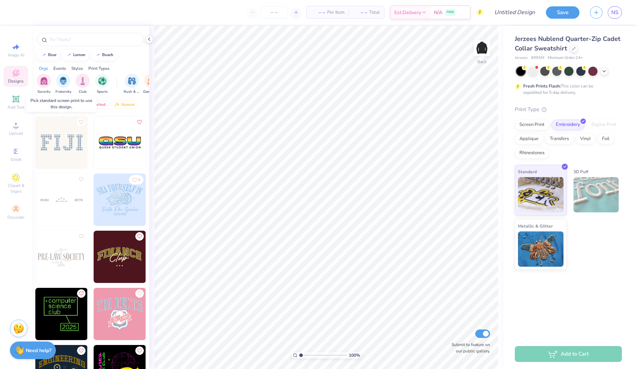
click at [67, 142] on img at bounding box center [61, 143] width 52 height 52
click at [78, 153] on div at bounding box center [61, 143] width 157 height 52
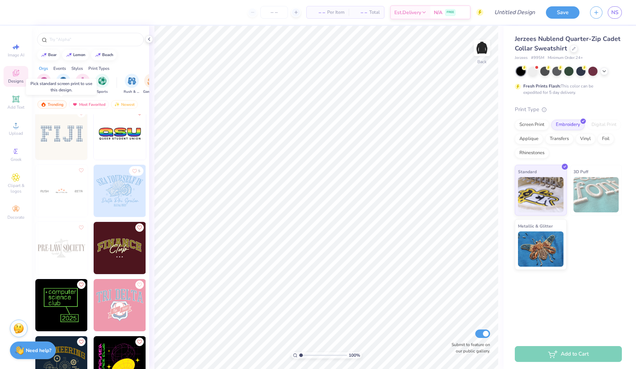
scroll to position [3220, 0]
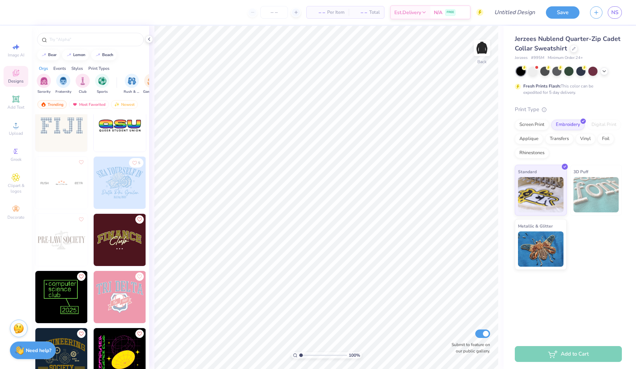
click at [95, 65] on div "Orgs Events Styles Print Types" at bounding box center [90, 67] width 117 height 10
click at [96, 69] on div "Print Types" at bounding box center [98, 68] width 21 height 6
click at [44, 85] on div "filter for Embroidery" at bounding box center [44, 80] width 14 height 14
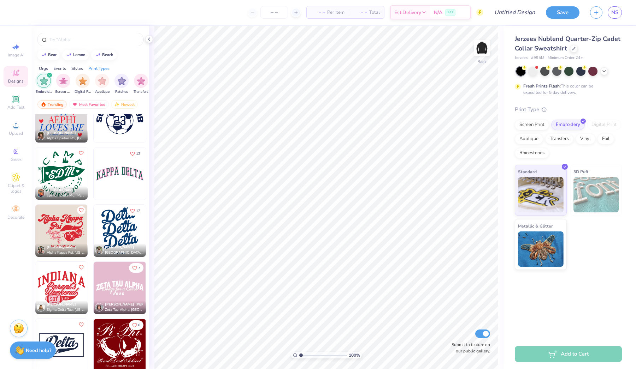
scroll to position [3128, 0]
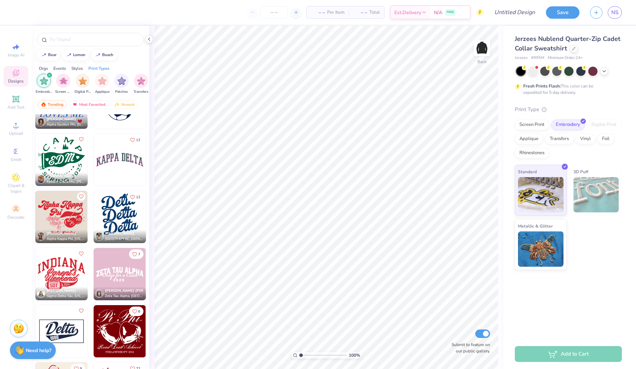
click at [117, 156] on img at bounding box center [120, 160] width 52 height 52
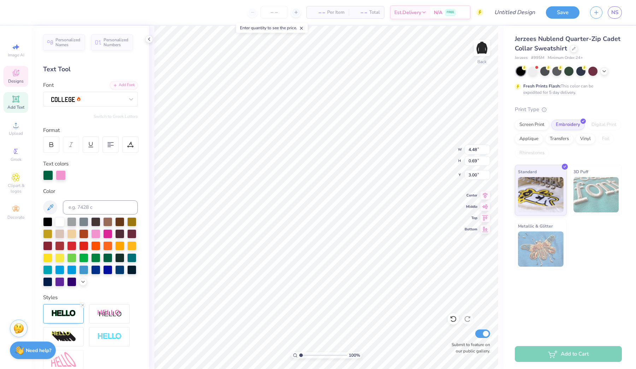
type input "4.48"
type input "0.69"
type input "4.74"
click at [59, 175] on div at bounding box center [61, 176] width 10 height 10
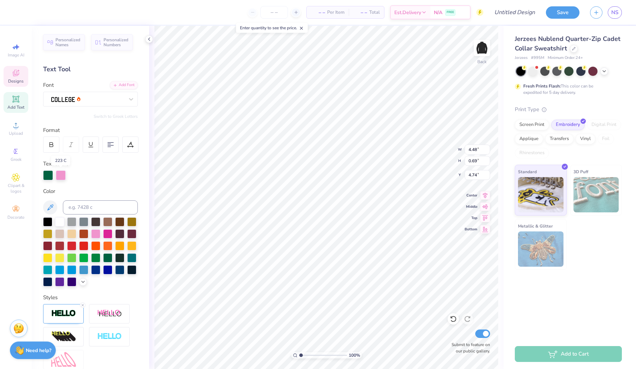
click at [64, 177] on div at bounding box center [61, 176] width 10 height 10
click at [60, 173] on div at bounding box center [61, 176] width 10 height 10
click at [109, 245] on div at bounding box center [107, 245] width 9 height 9
click at [62, 172] on div at bounding box center [61, 176] width 10 height 10
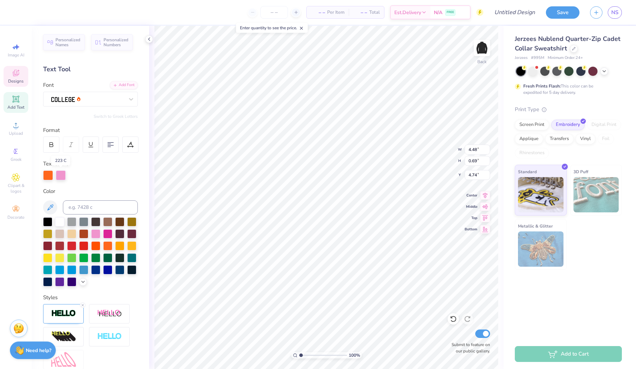
click at [61, 175] on div at bounding box center [61, 176] width 10 height 10
click at [57, 175] on div at bounding box center [61, 176] width 10 height 10
click at [48, 221] on div at bounding box center [47, 221] width 9 height 9
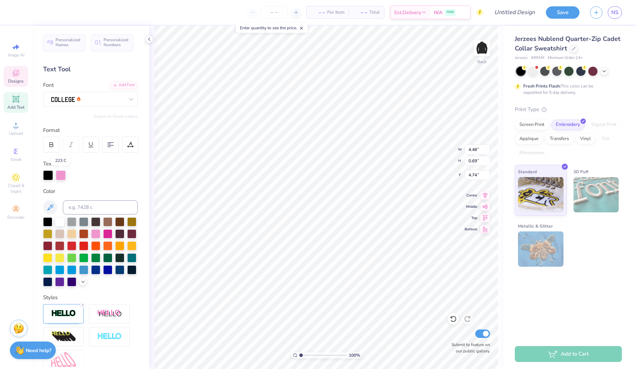
click at [59, 174] on div at bounding box center [61, 176] width 10 height 10
type textarea "LAMBDA CHI ALPHA"
click at [60, 175] on div at bounding box center [61, 175] width 10 height 10
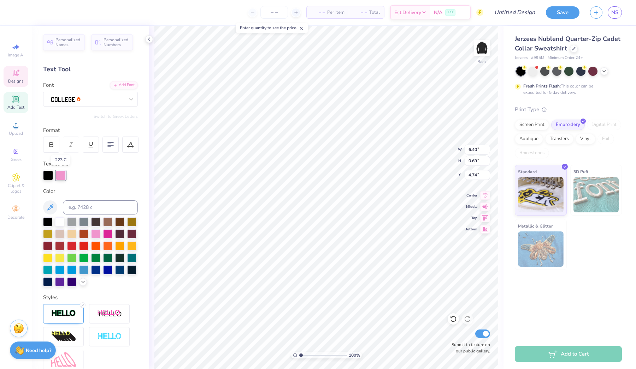
click at [60, 175] on div at bounding box center [61, 176] width 10 height 10
click at [60, 175] on div at bounding box center [61, 175] width 10 height 10
click at [97, 260] on div at bounding box center [95, 257] width 9 height 9
click at [43, 175] on div at bounding box center [48, 175] width 10 height 10
click at [70, 257] on div at bounding box center [71, 257] width 9 height 9
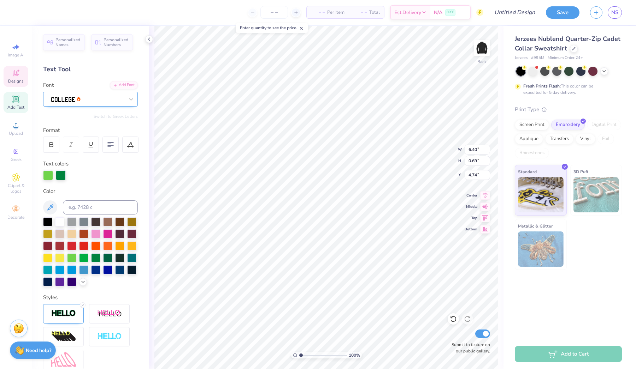
click at [100, 97] on div at bounding box center [88, 99] width 74 height 11
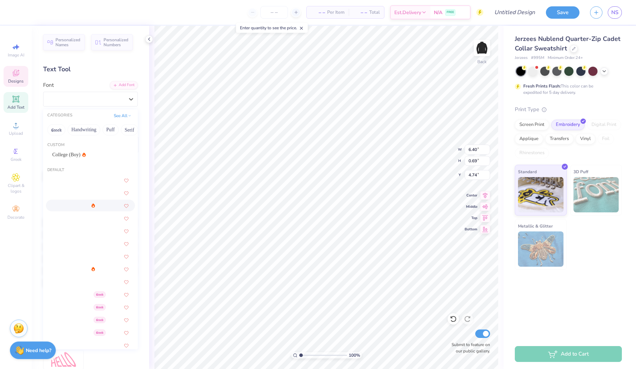
click at [84, 209] on div at bounding box center [69, 205] width 34 height 7
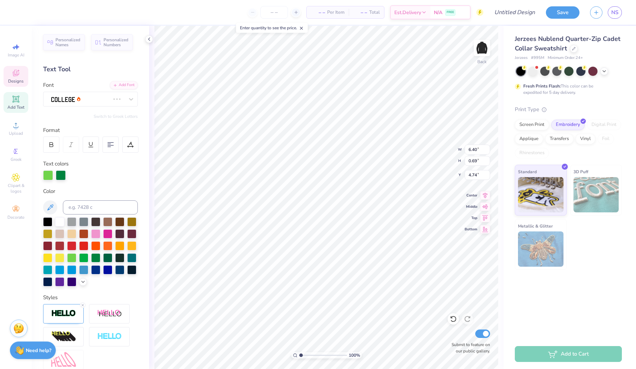
type input "7.38"
type input "0.75"
type input "4.80"
type input "6.40"
type input "0.69"
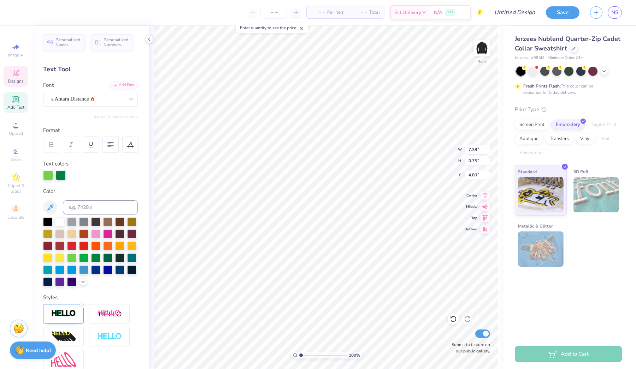
type input "4.74"
type input "5.28"
type input "0.57"
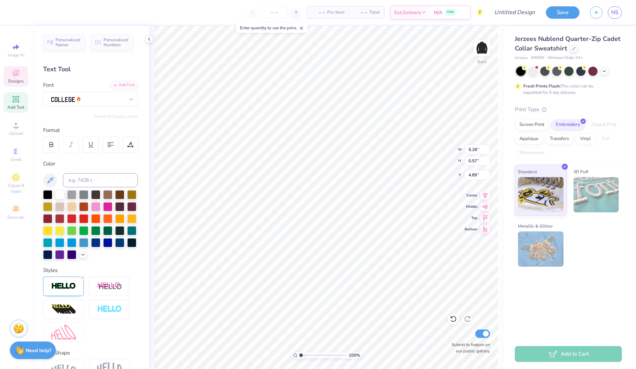
type input "3.73"
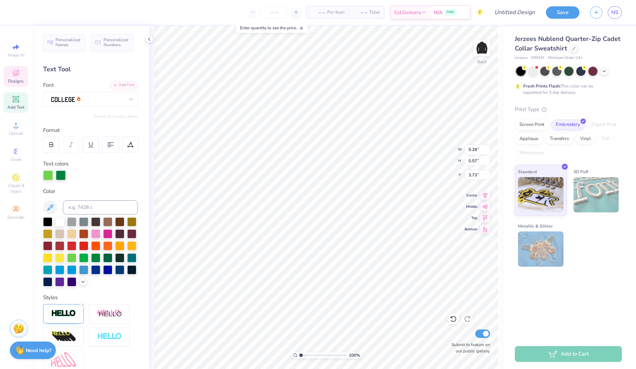
type input "3.63"
type input "0.39"
type input "3.77"
type input "3.42"
